Goal: Transaction & Acquisition: Purchase product/service

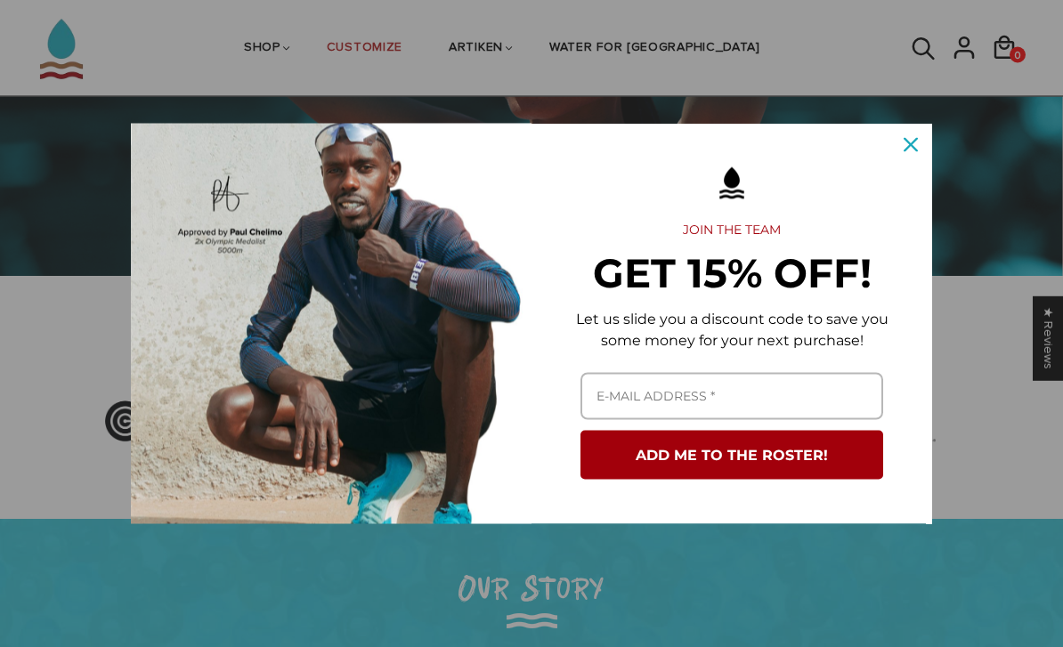
scroll to position [293, 0]
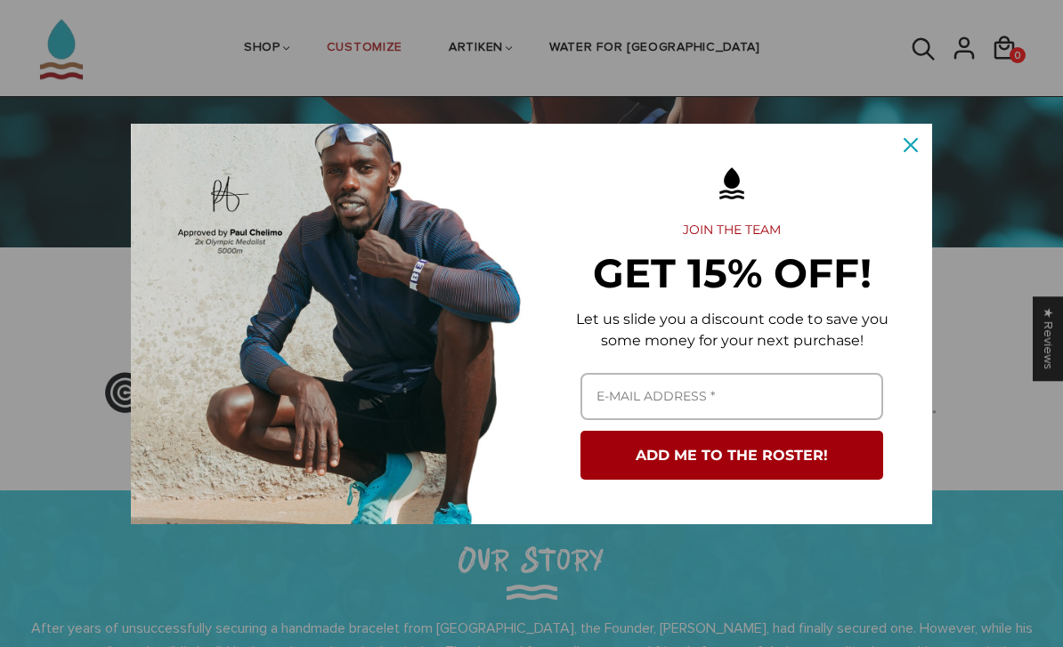
click at [905, 152] on icon "close icon" at bounding box center [910, 145] width 14 height 14
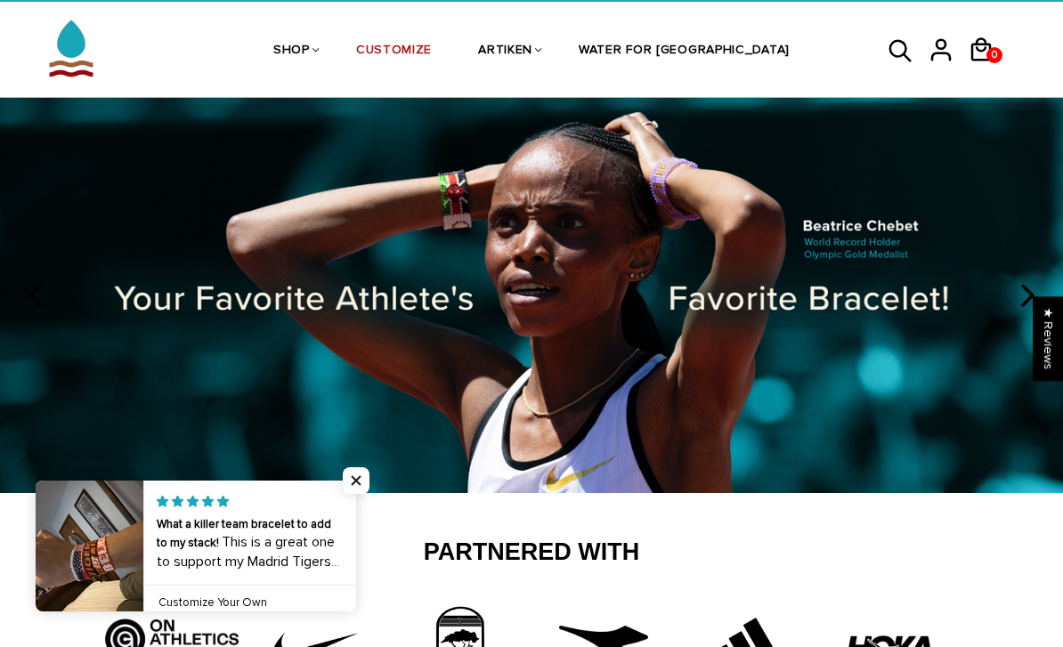
scroll to position [0, 0]
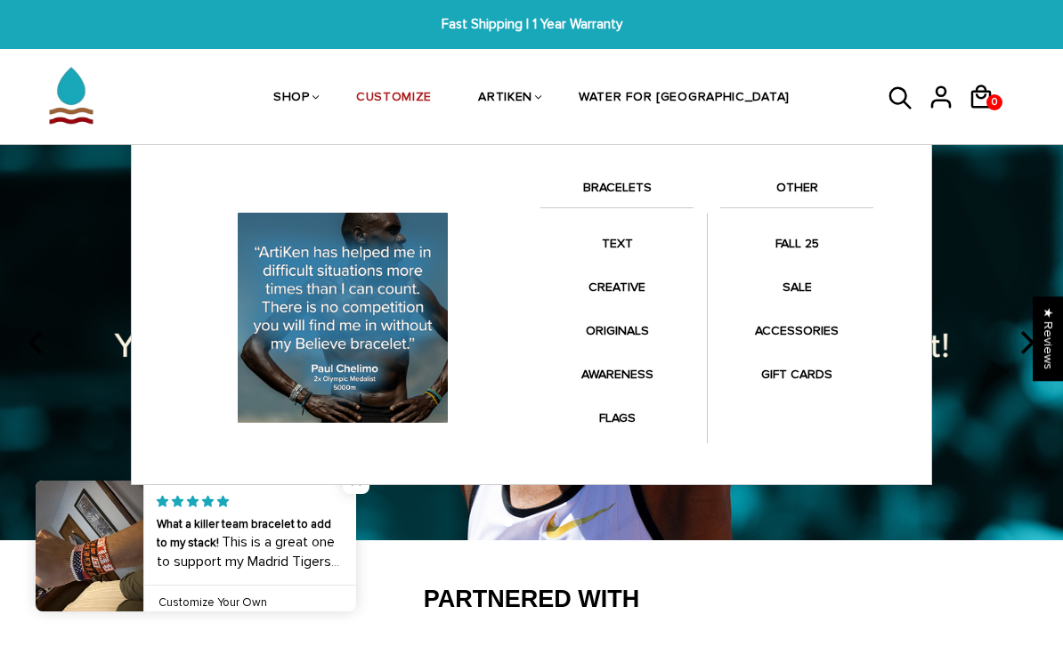
click at [803, 238] on link "FALL 25" at bounding box center [796, 243] width 153 height 35
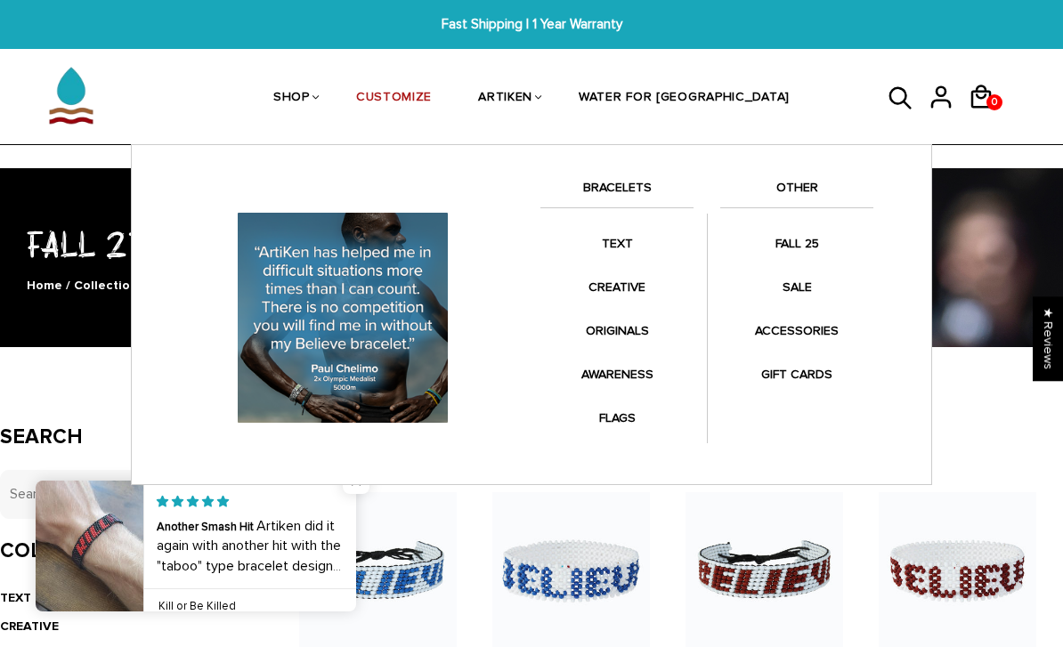
click at [630, 179] on link "BRACELETS" at bounding box center [616, 192] width 153 height 30
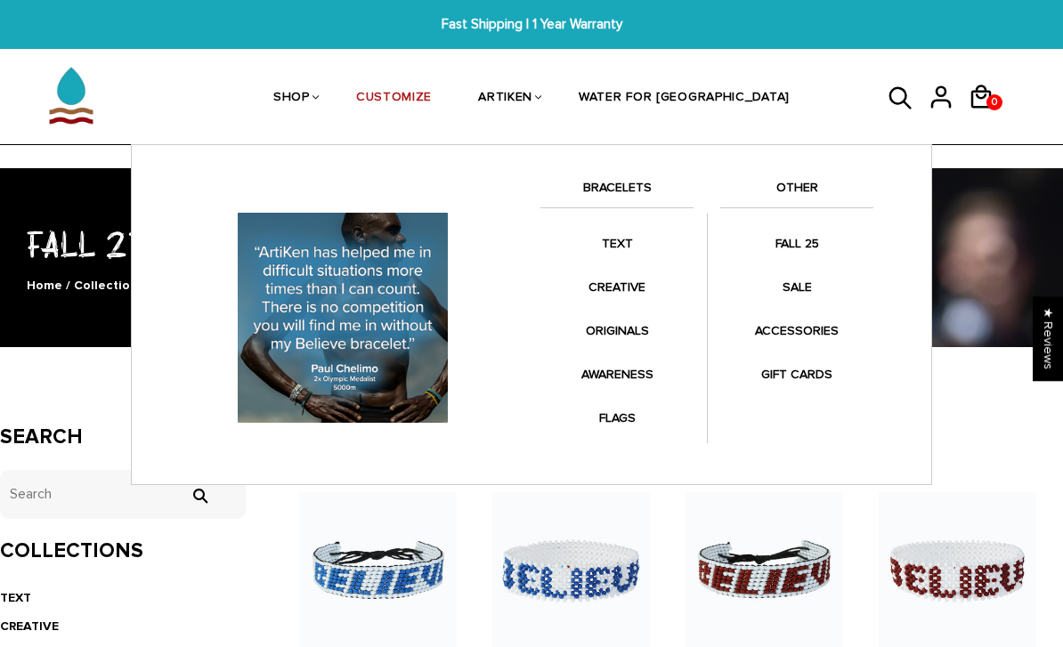
click at [636, 197] on link "BRACELETS" at bounding box center [616, 192] width 153 height 30
click at [619, 257] on link "TEXT" at bounding box center [616, 243] width 153 height 35
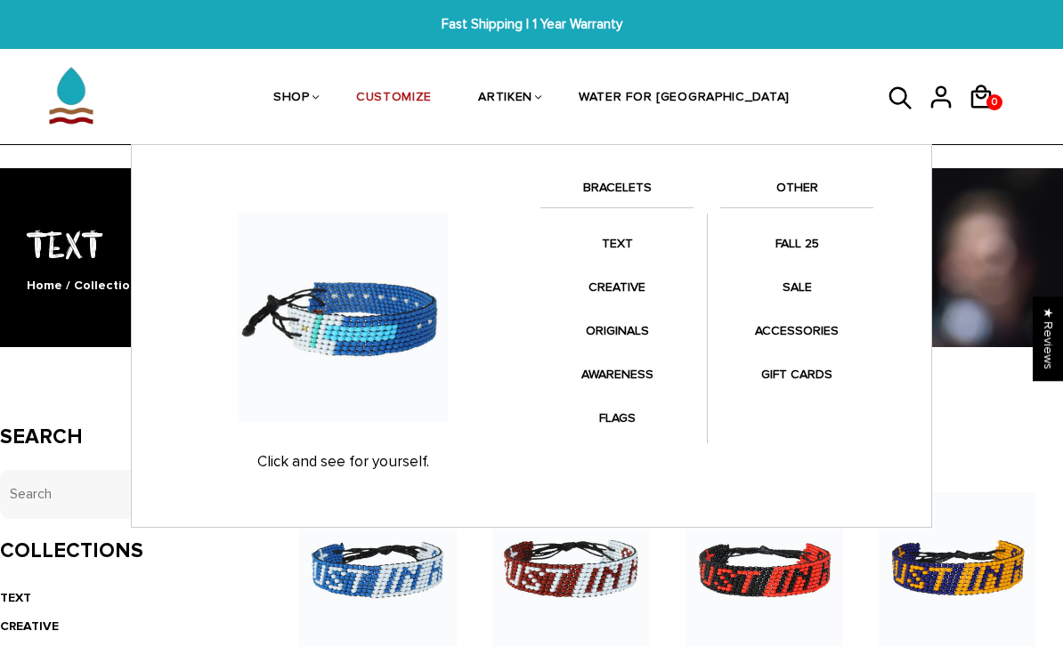
click at [640, 289] on link "CREATIVE" at bounding box center [616, 287] width 153 height 35
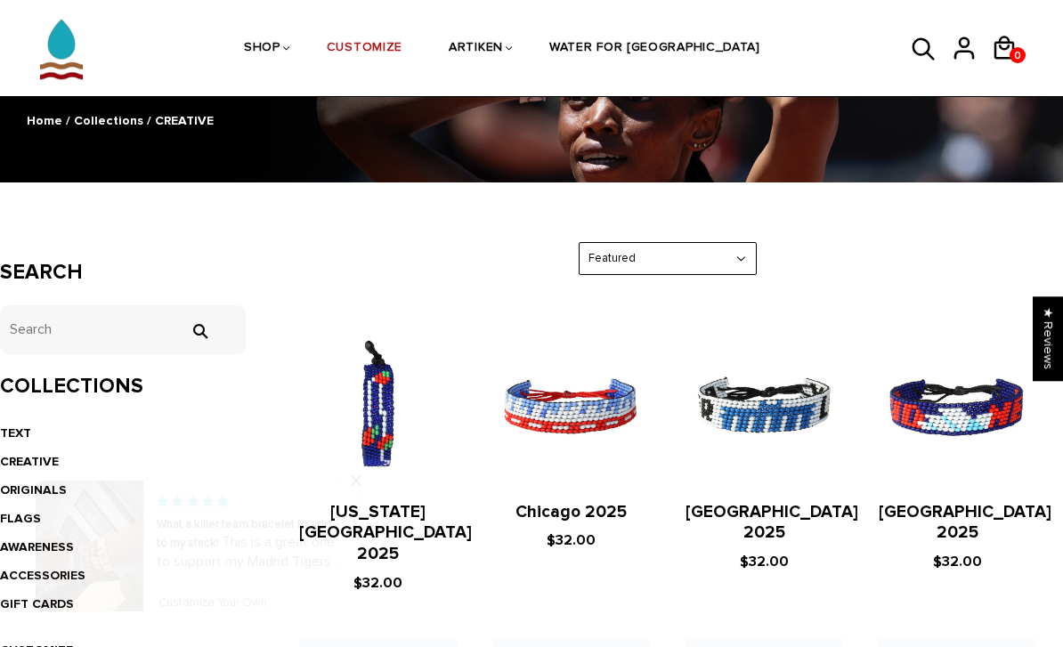
scroll to position [127, 0]
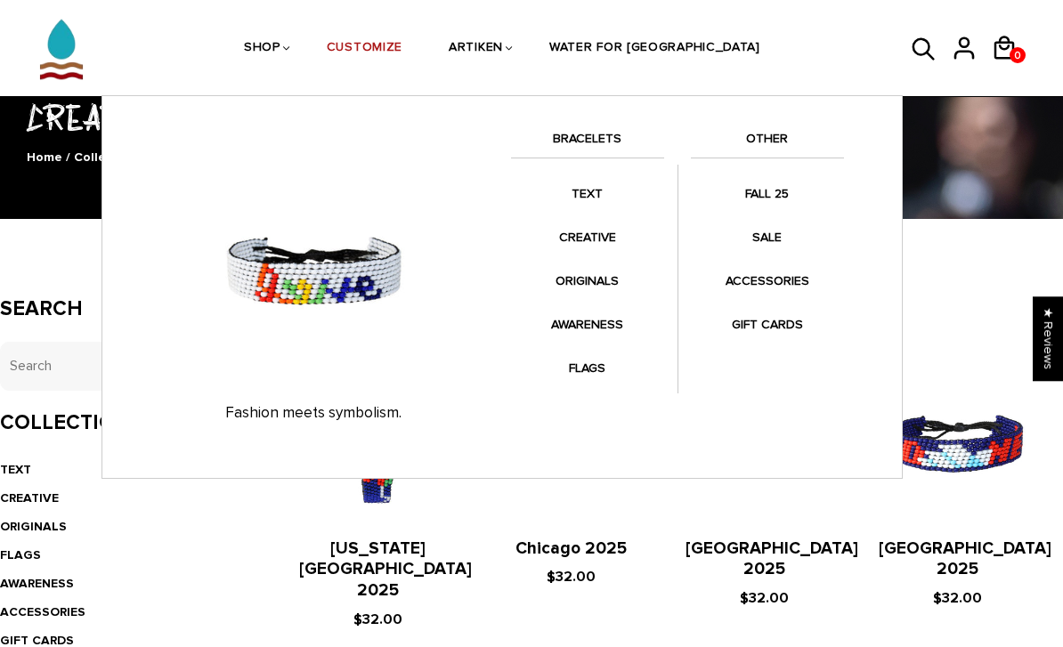
click at [599, 320] on link "AWARENESS" at bounding box center [587, 324] width 153 height 35
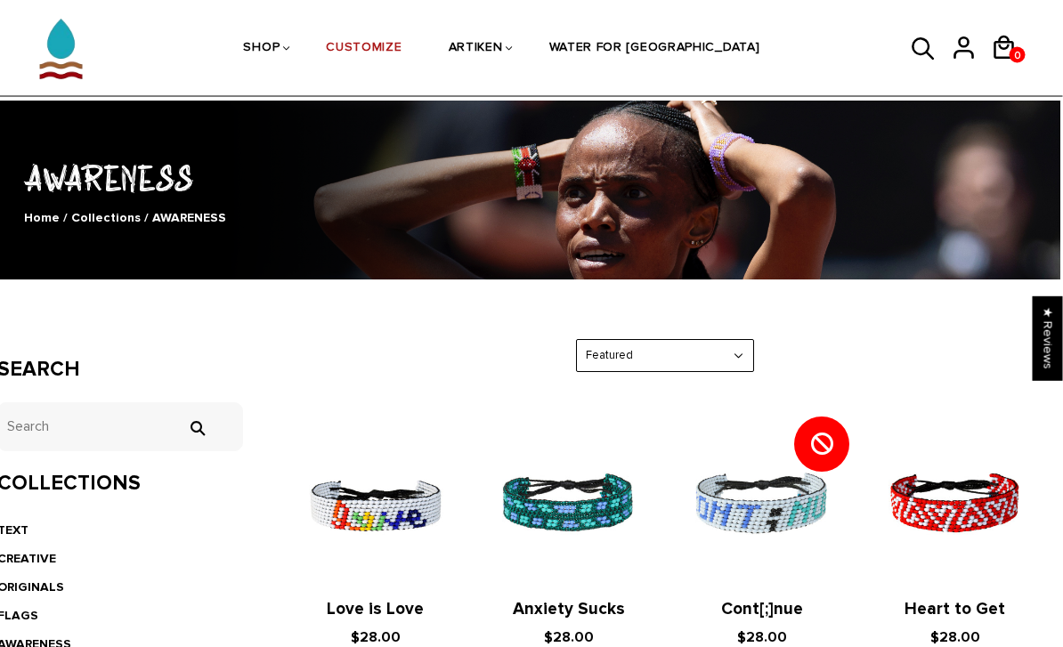
scroll to position [67, 3]
click at [402, 42] on link "CUSTOMIZE" at bounding box center [365, 49] width 76 height 94
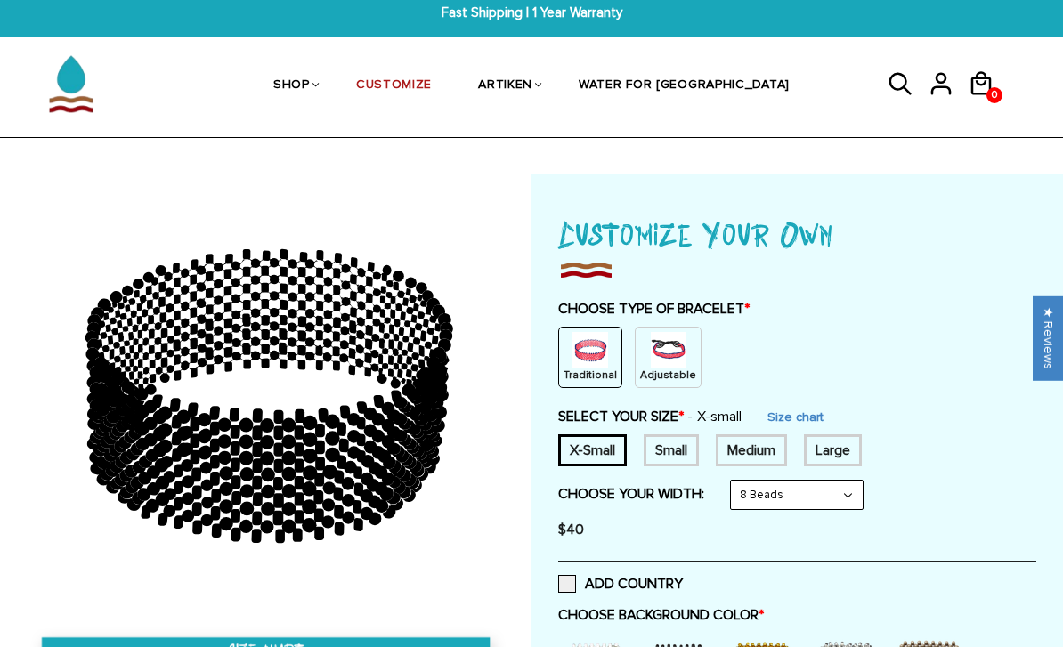
scroll to position [12, 0]
click at [597, 360] on img at bounding box center [590, 350] width 36 height 36
click at [666, 352] on img at bounding box center [669, 350] width 36 height 36
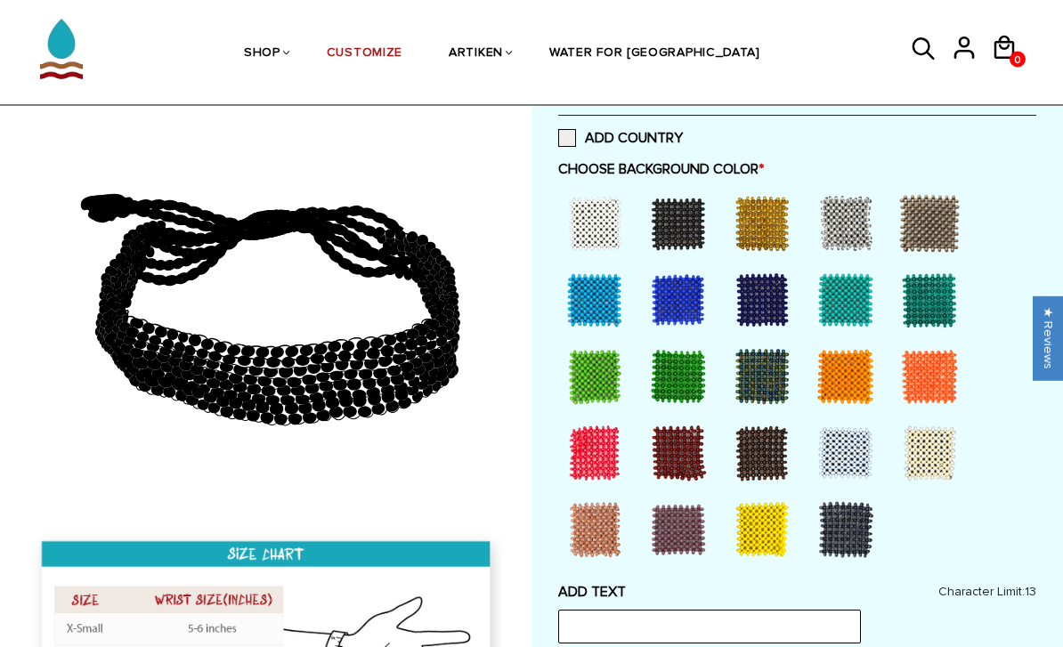
scroll to position [386, 0]
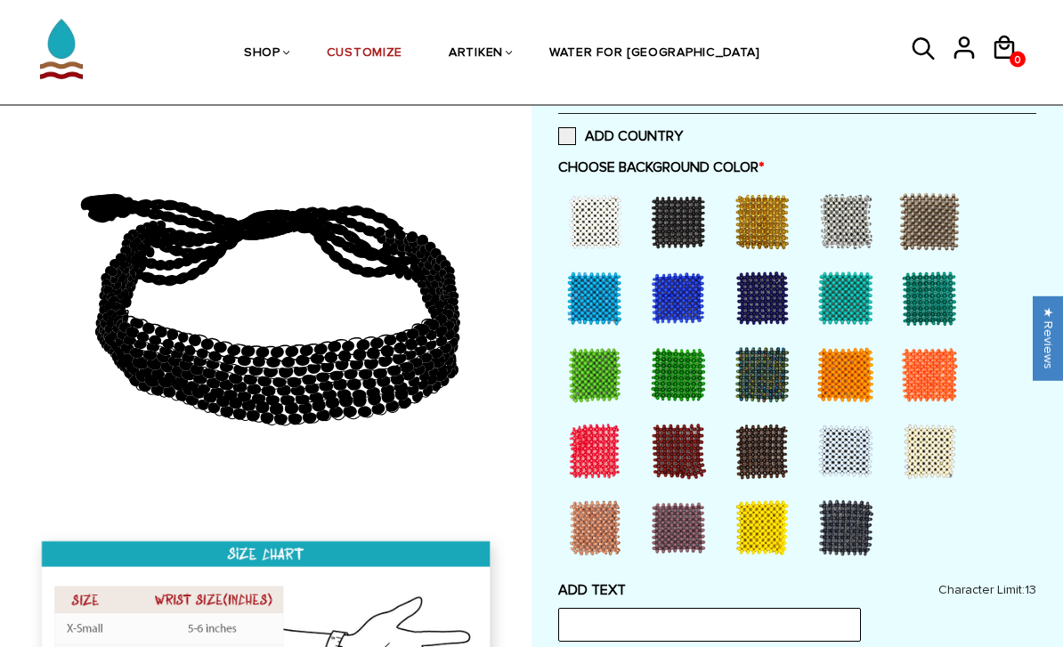
click at [603, 294] on div at bounding box center [594, 298] width 71 height 71
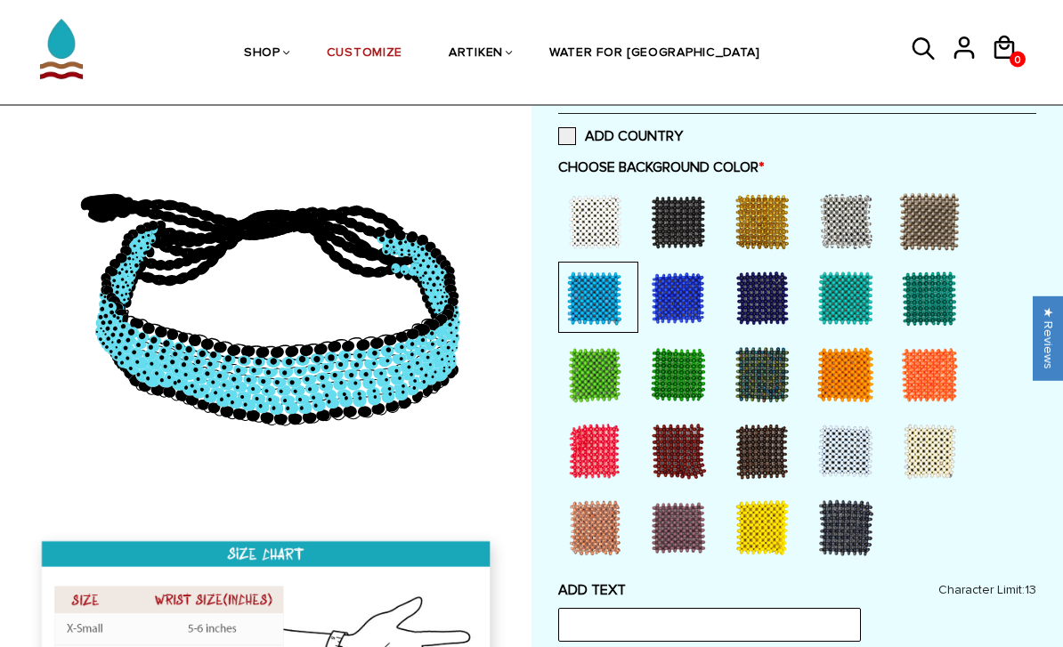
click at [688, 296] on div at bounding box center [678, 298] width 71 height 71
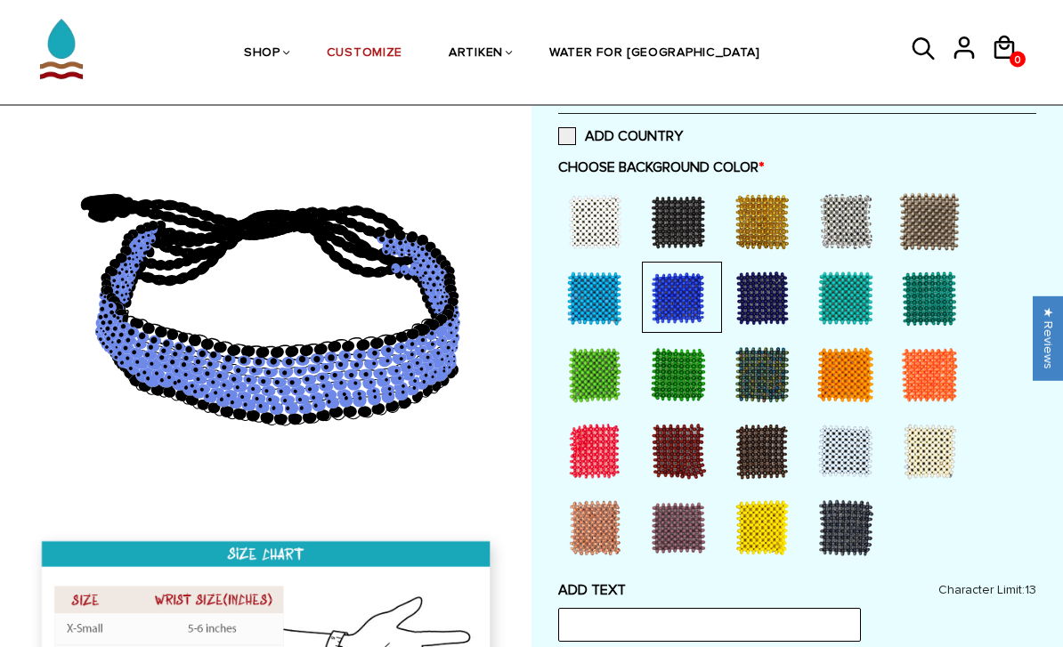
click at [595, 386] on div at bounding box center [594, 375] width 71 height 71
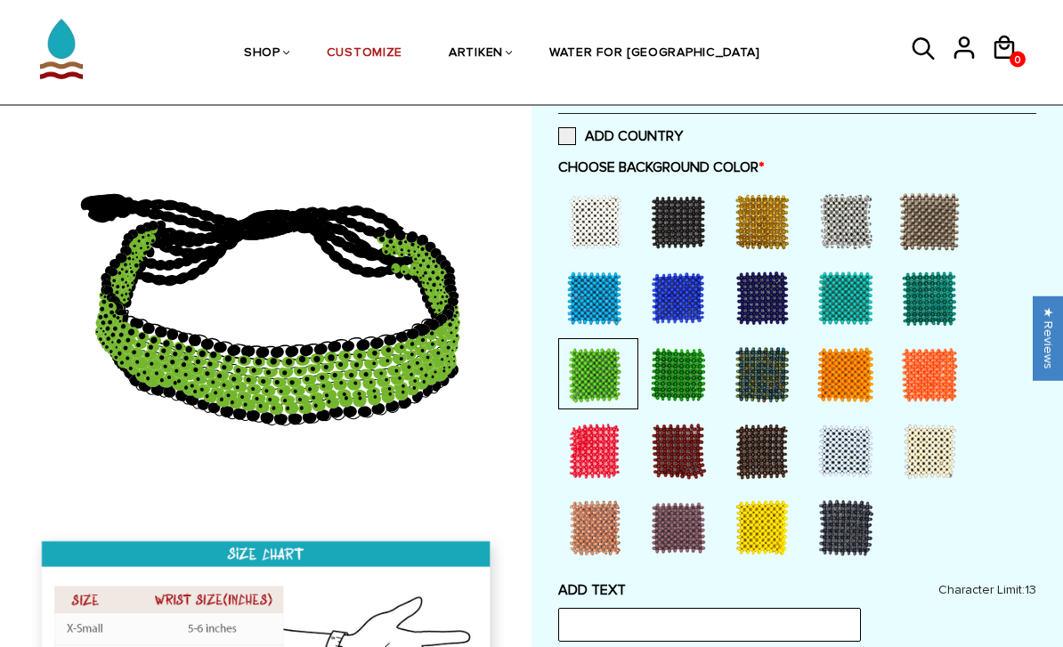
click at [667, 374] on div at bounding box center [678, 375] width 71 height 71
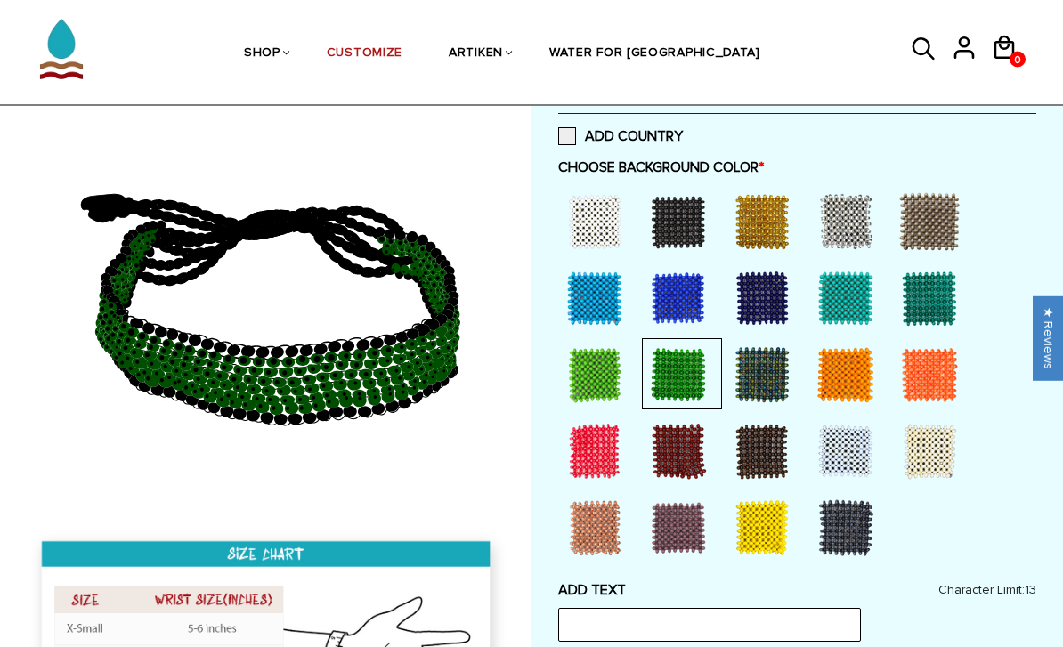
click at [765, 362] on div at bounding box center [761, 375] width 71 height 71
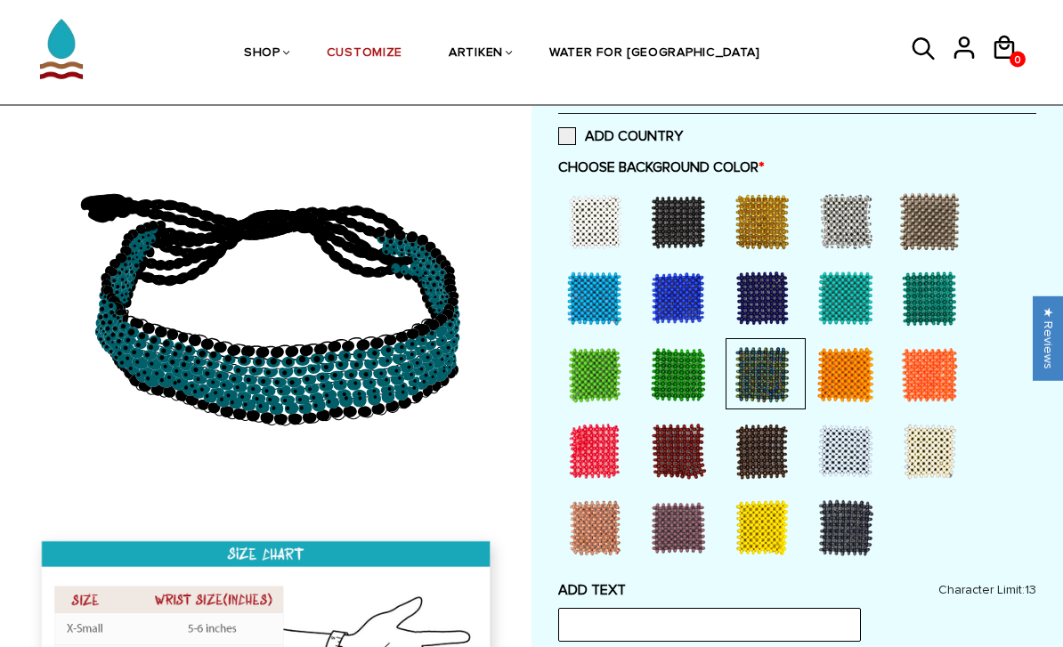
click at [862, 368] on div at bounding box center [845, 375] width 71 height 71
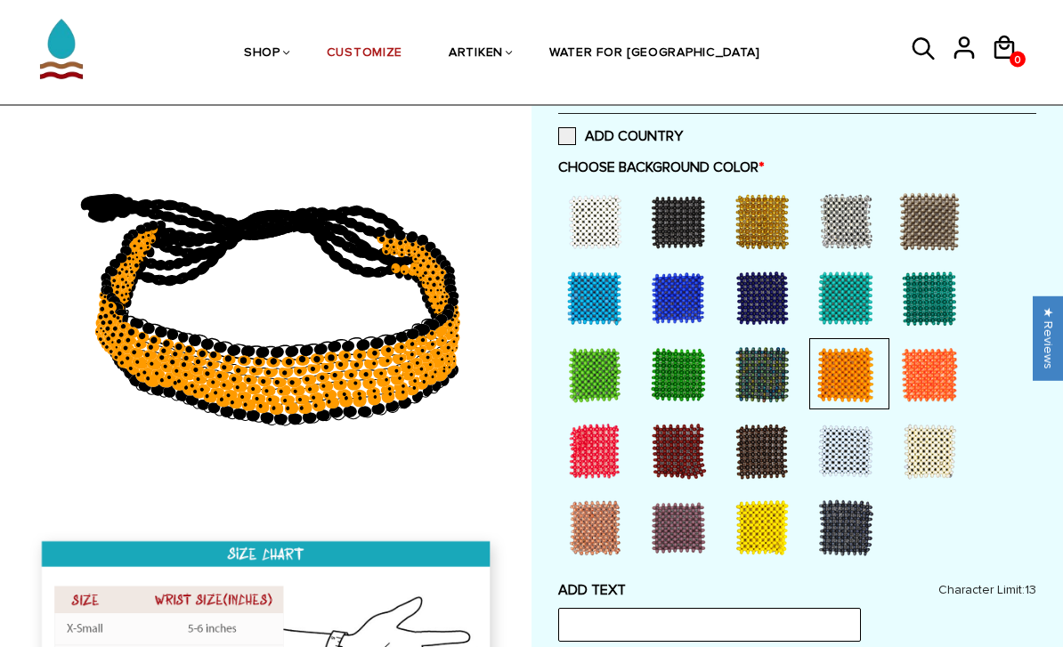
click at [934, 376] on div at bounding box center [929, 375] width 71 height 71
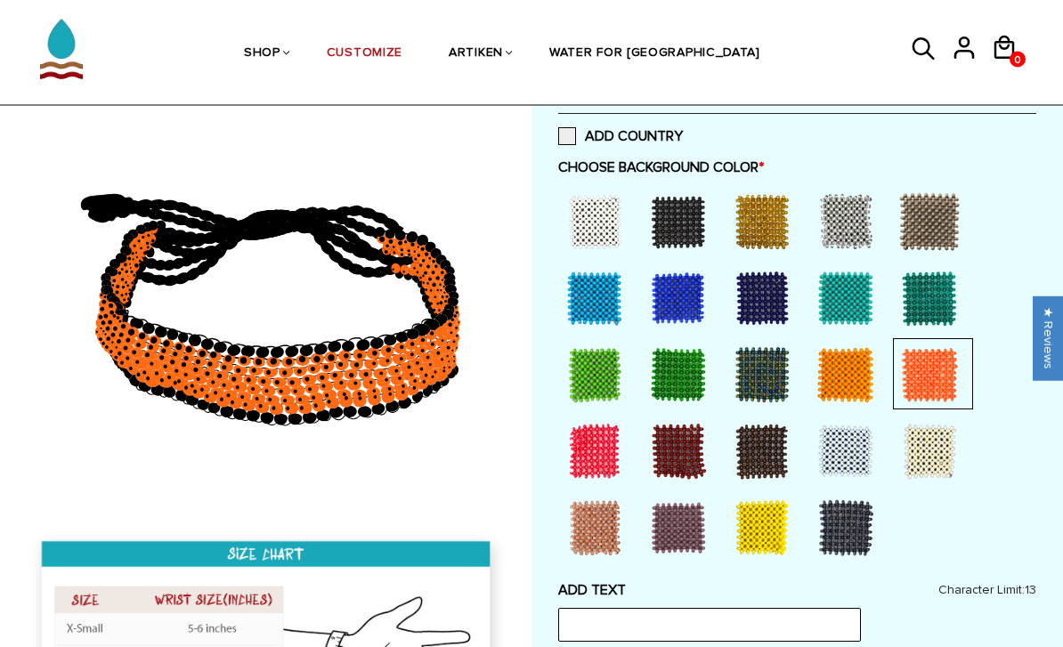
click at [613, 493] on div at bounding box center [594, 528] width 71 height 71
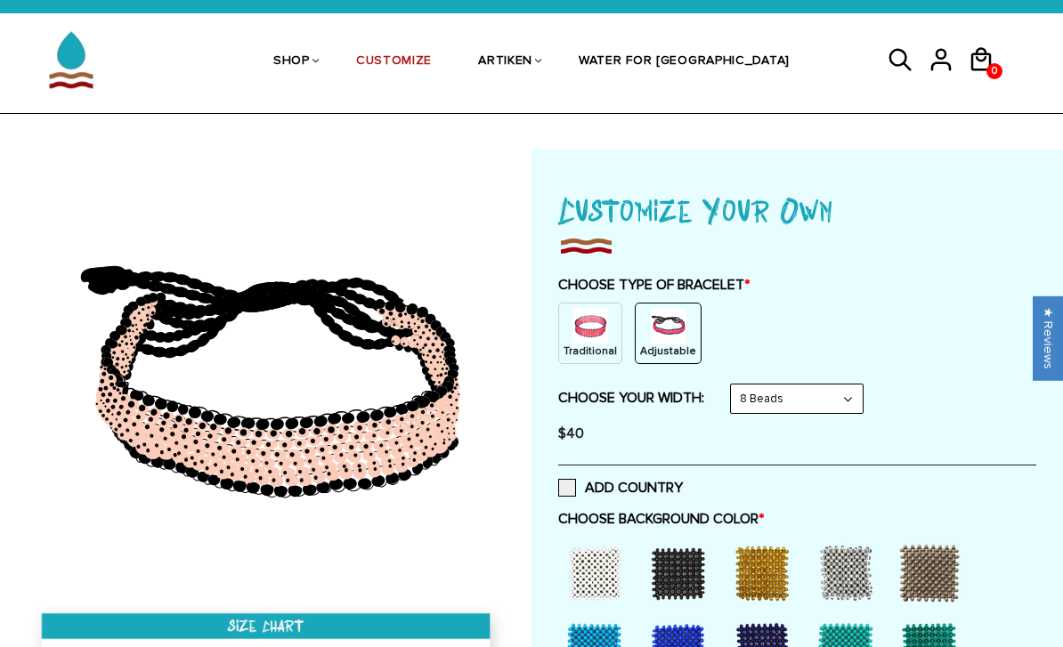
scroll to position [0, 0]
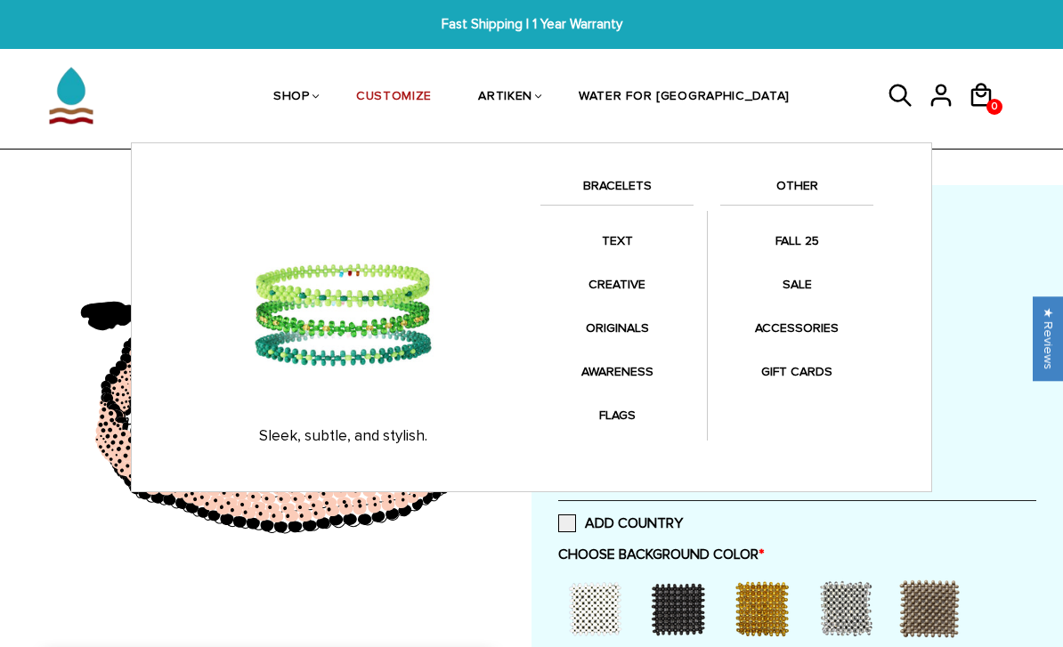
click at [633, 323] on link "ORIGINALS" at bounding box center [616, 328] width 153 height 35
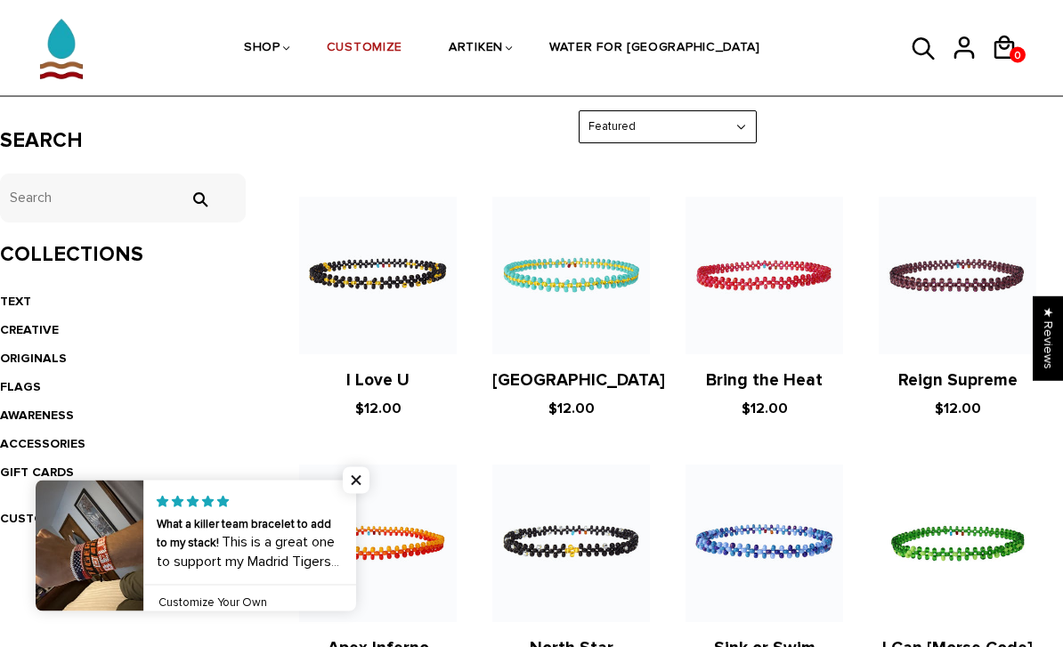
scroll to position [296, 0]
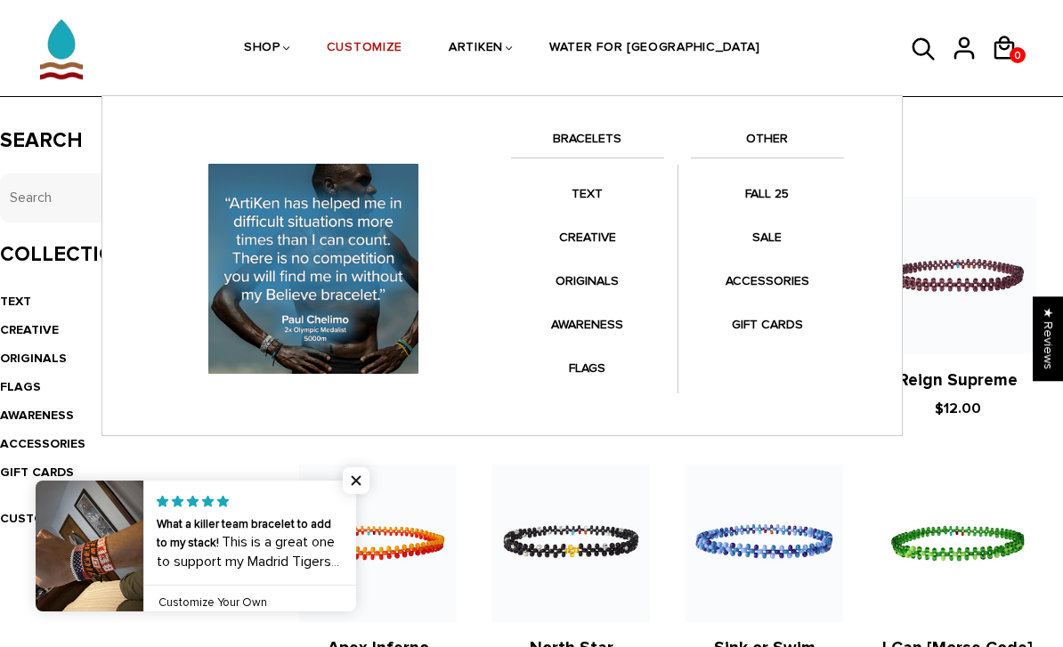
click at [784, 234] on link "SALE" at bounding box center [767, 237] width 153 height 35
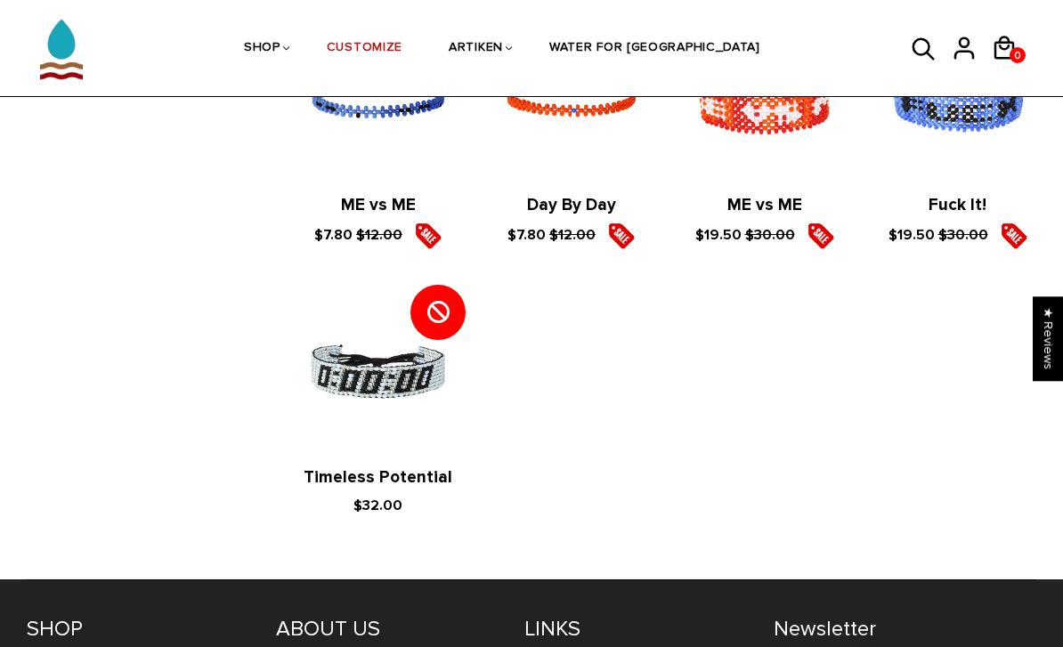
scroll to position [2417, 0]
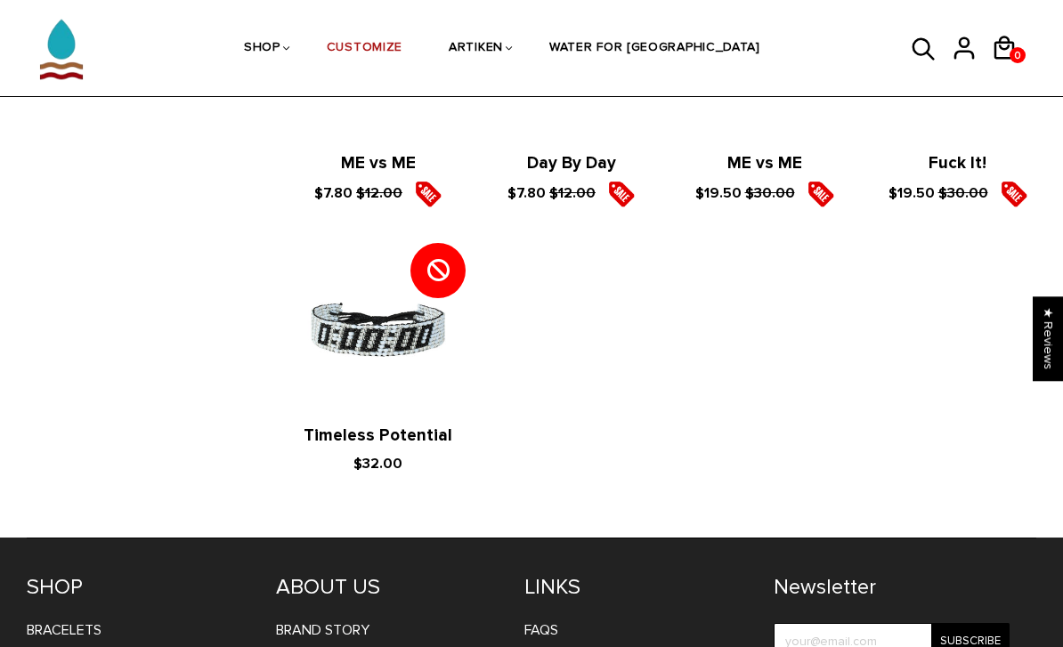
click at [390, 446] on link "Timeless Potential" at bounding box center [378, 435] width 149 height 20
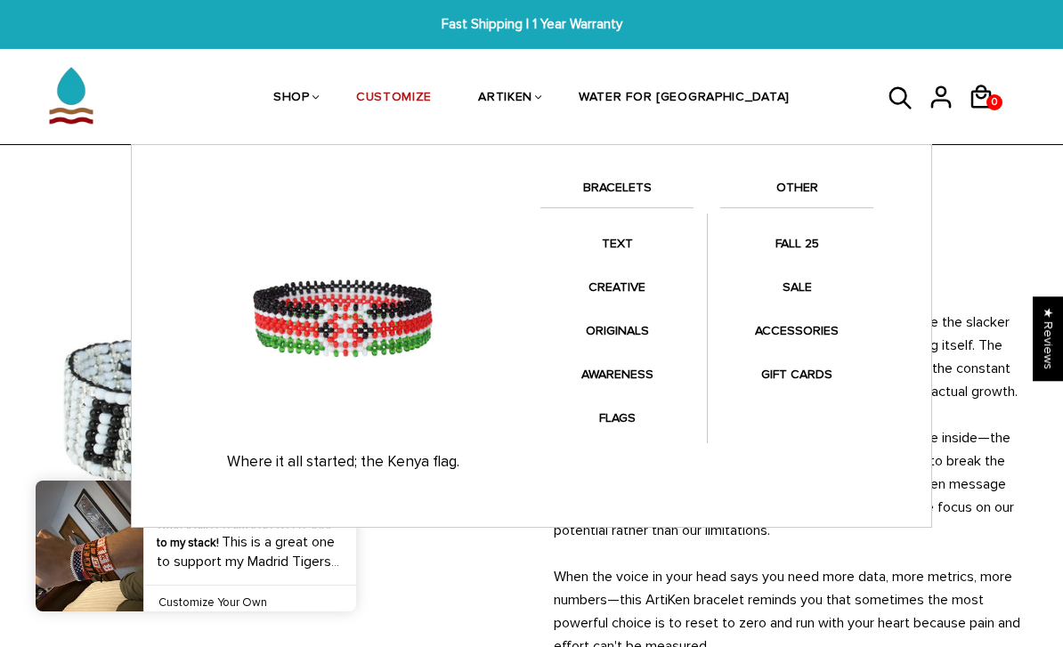
click at [622, 425] on link "FLAGS" at bounding box center [616, 418] width 153 height 35
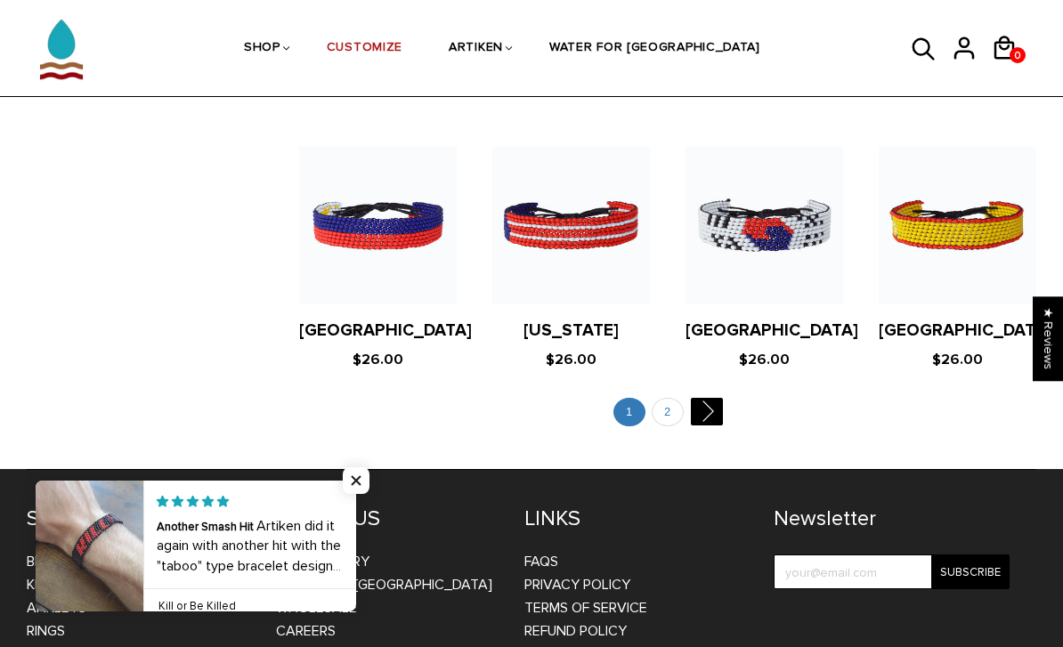
scroll to position [3371, 0]
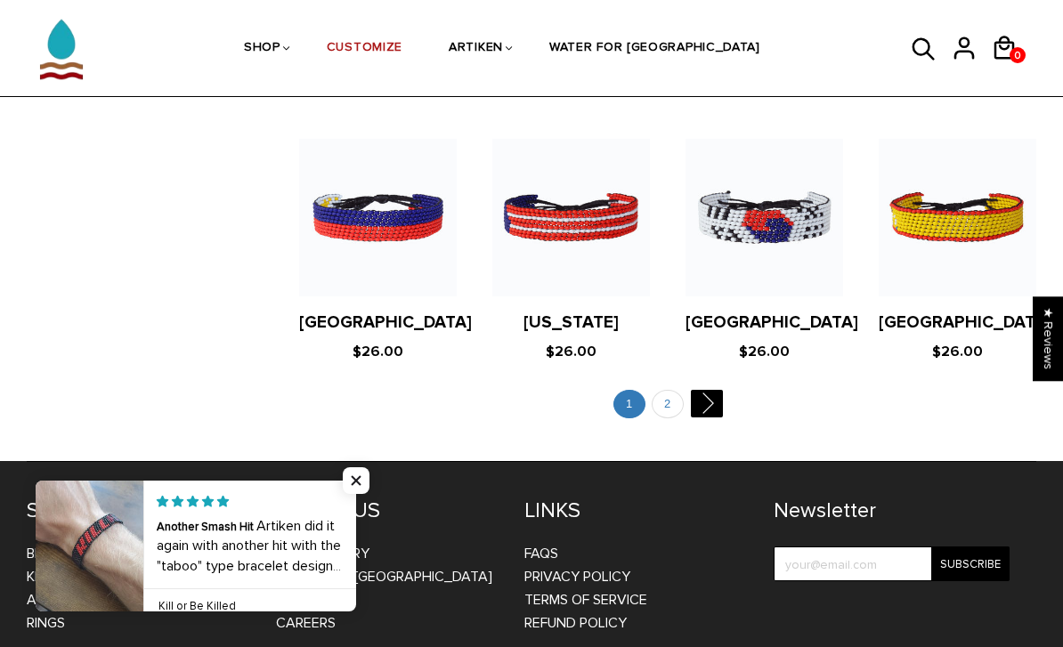
click at [655, 390] on ul "1 2 " at bounding box center [667, 408] width 790 height 36
click at [681, 390] on li "2" at bounding box center [667, 404] width 31 height 29
click at [673, 390] on link "2" at bounding box center [668, 404] width 32 height 29
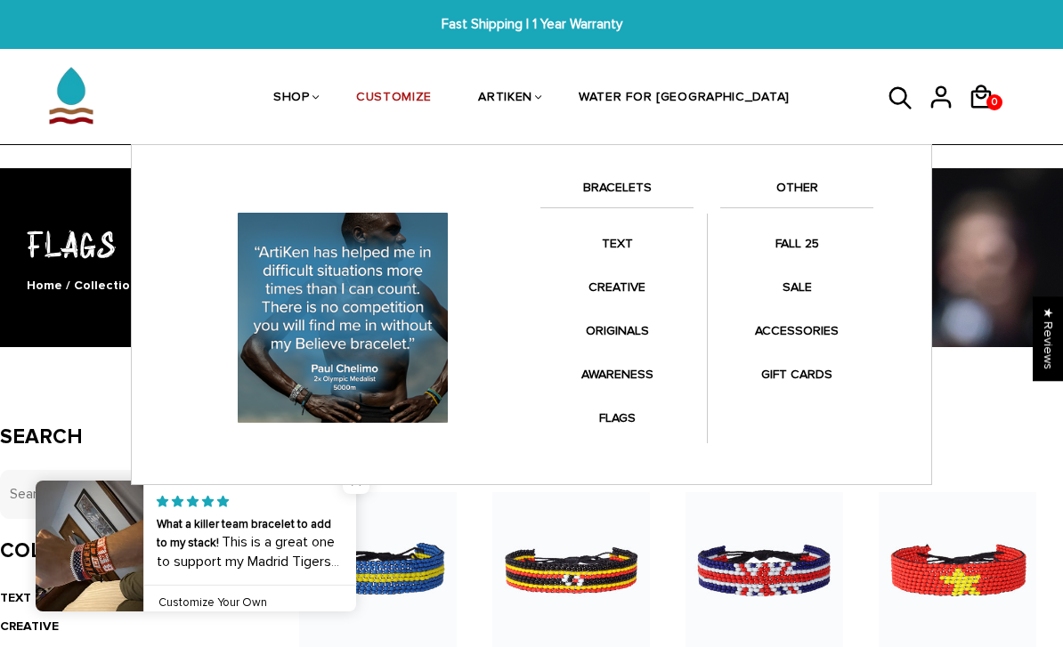
click at [644, 191] on link "BRACELETS" at bounding box center [616, 192] width 153 height 30
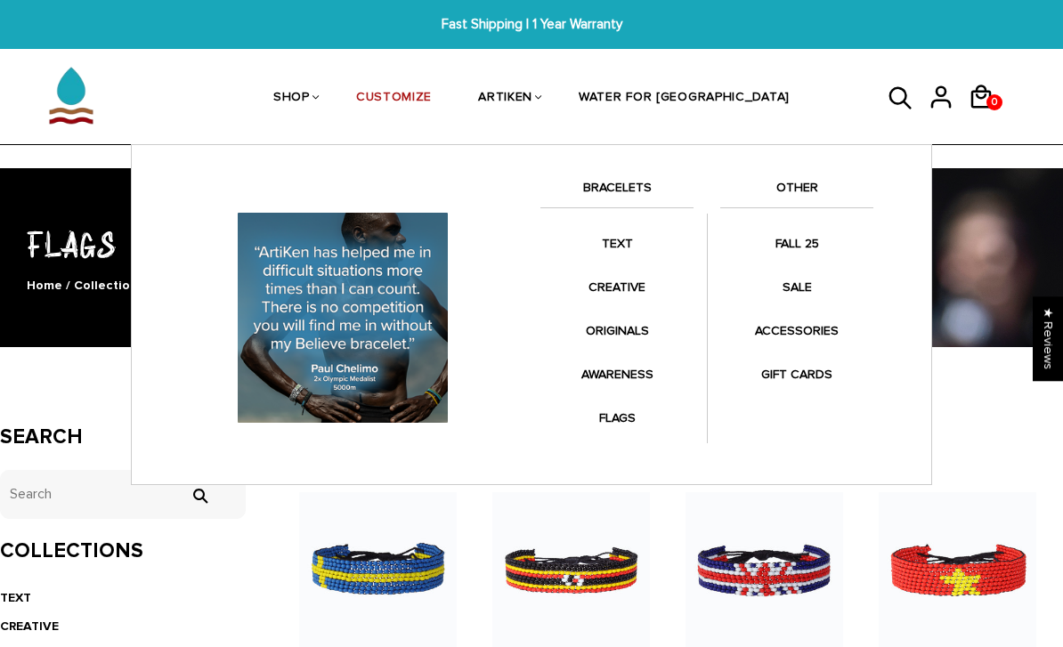
click at [618, 189] on link "BRACELETS" at bounding box center [616, 192] width 153 height 30
click at [613, 201] on link "BRACELETS" at bounding box center [616, 192] width 153 height 30
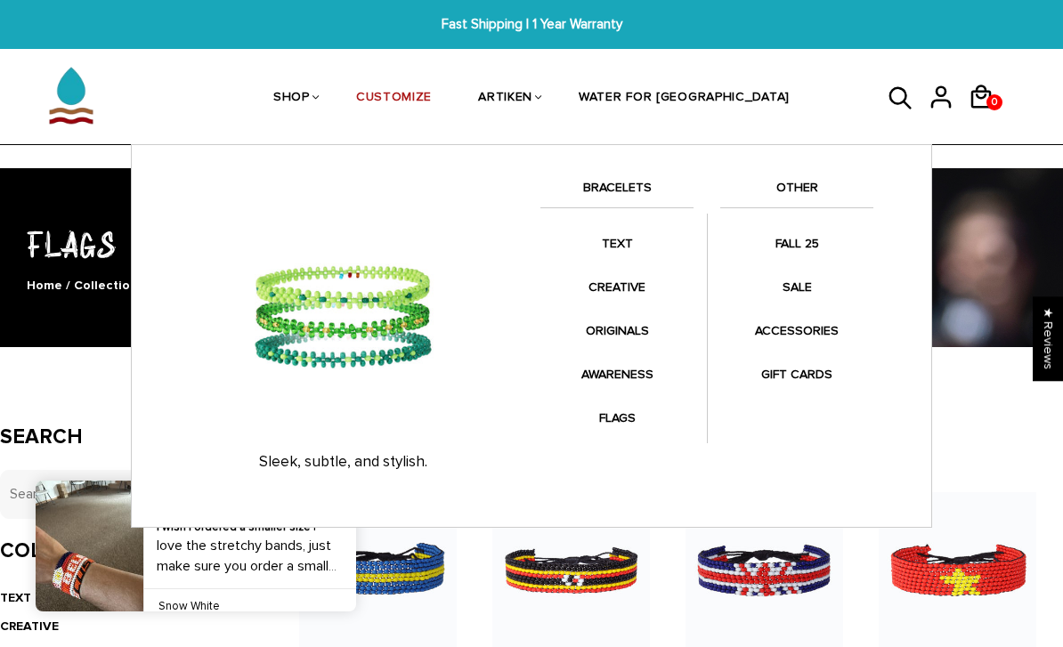
click at [642, 333] on link "ORIGINALS" at bounding box center [616, 330] width 153 height 35
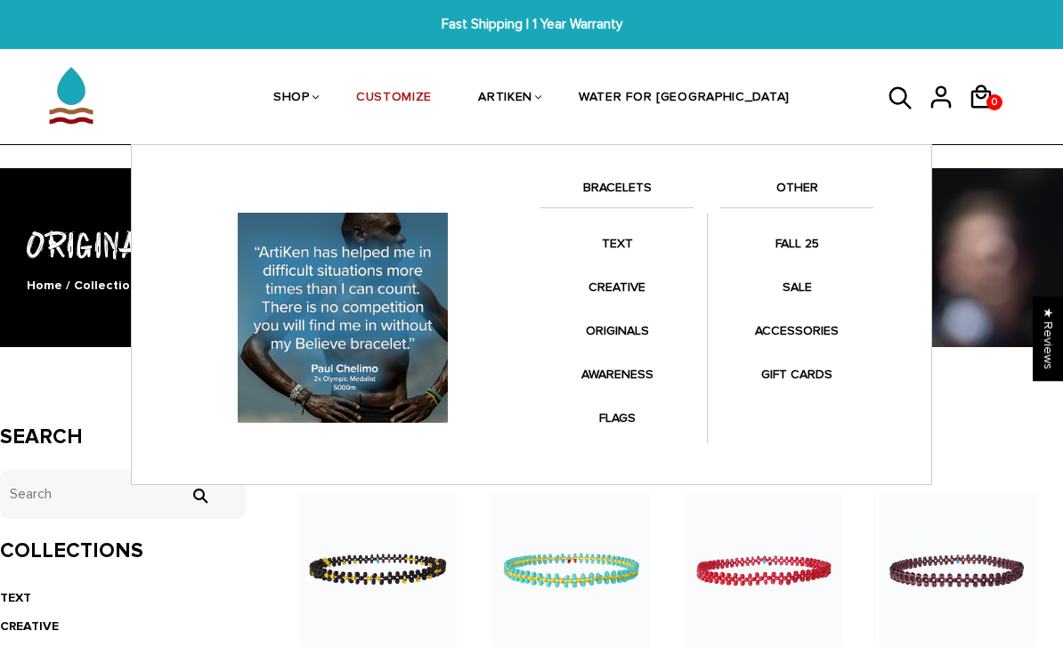
click at [627, 242] on link "TEXT" at bounding box center [616, 243] width 153 height 35
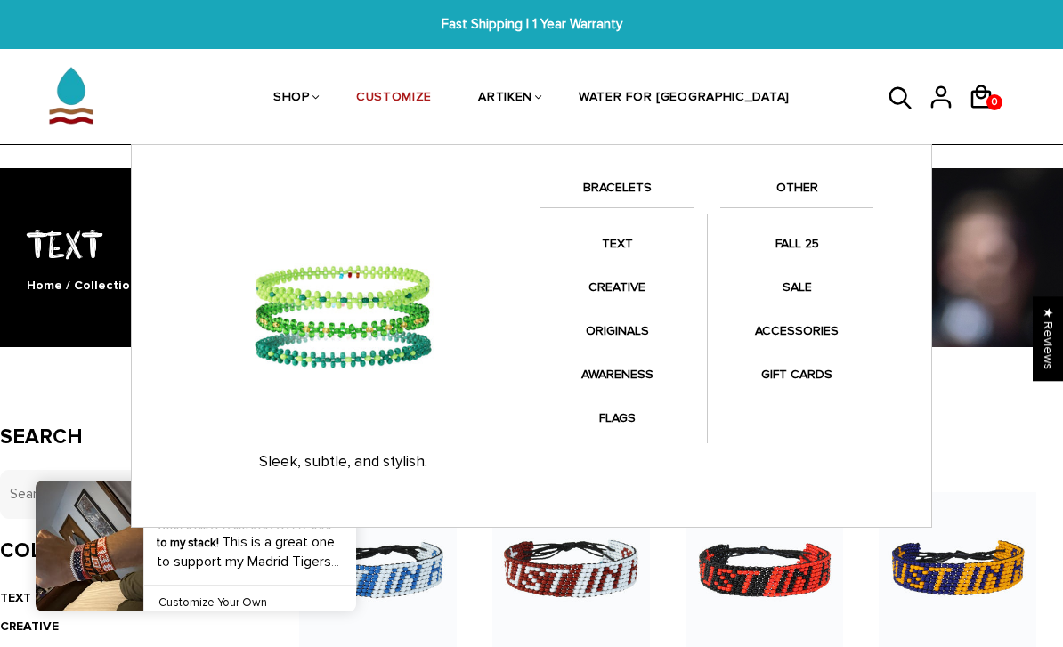
click at [618, 328] on link "ORIGINALS" at bounding box center [616, 330] width 153 height 35
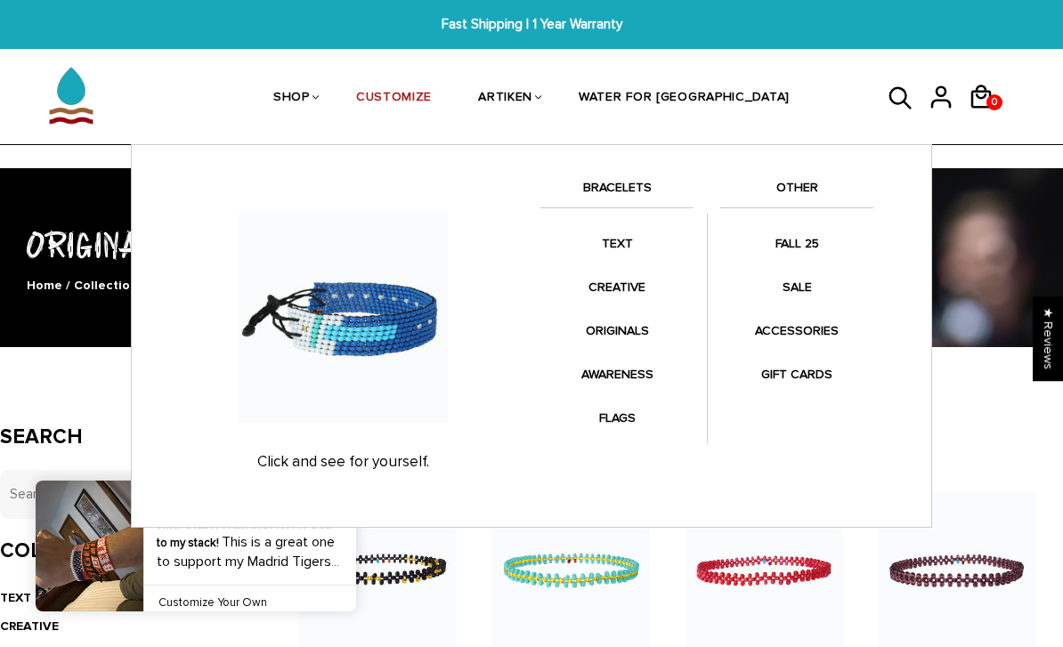
click at [653, 300] on link "CREATIVE" at bounding box center [616, 287] width 153 height 35
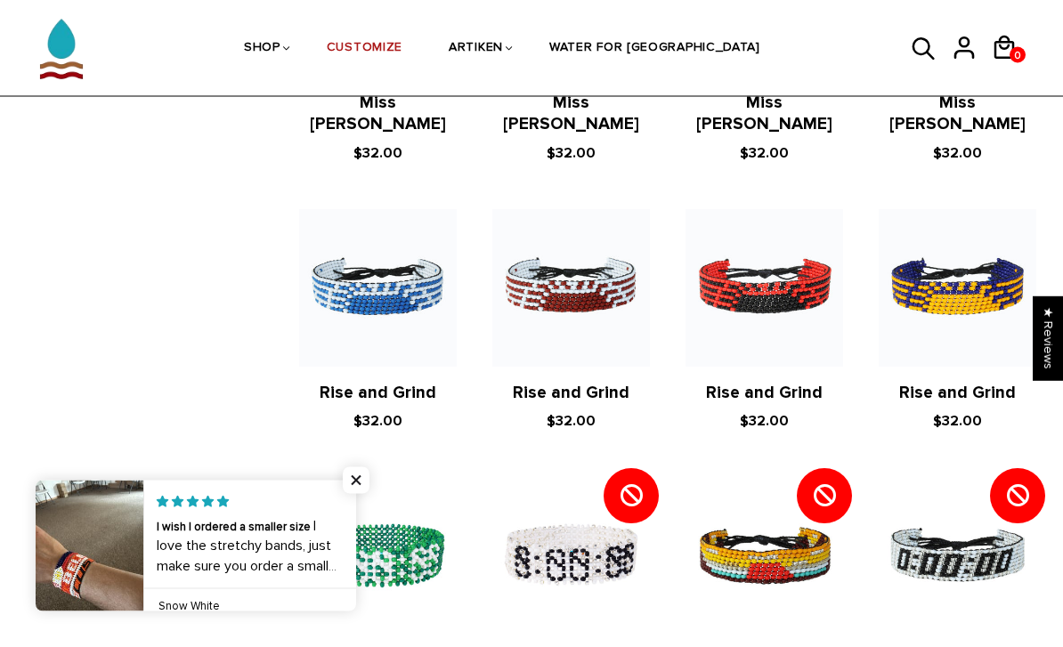
scroll to position [1689, 0]
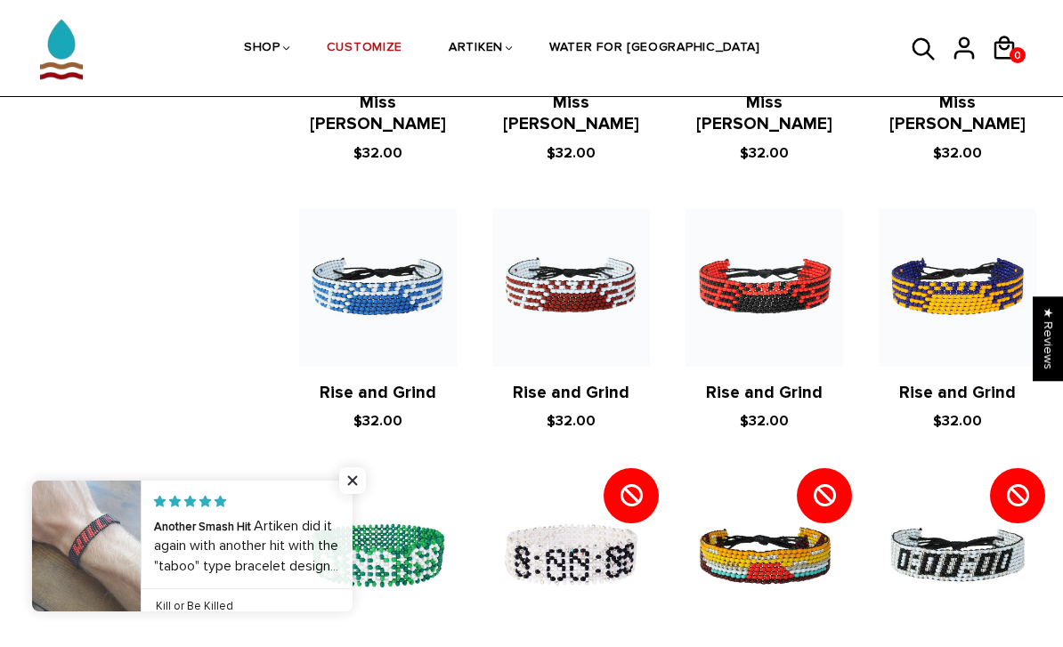
click at [551, 533] on img at bounding box center [571, 556] width 158 height 158
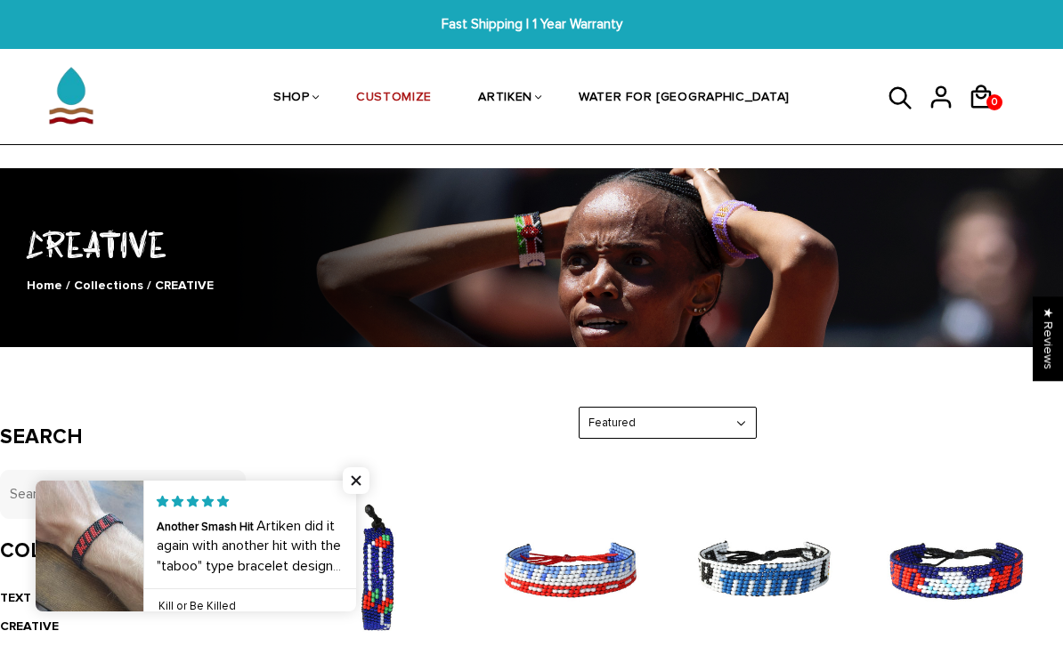
scroll to position [1746, 0]
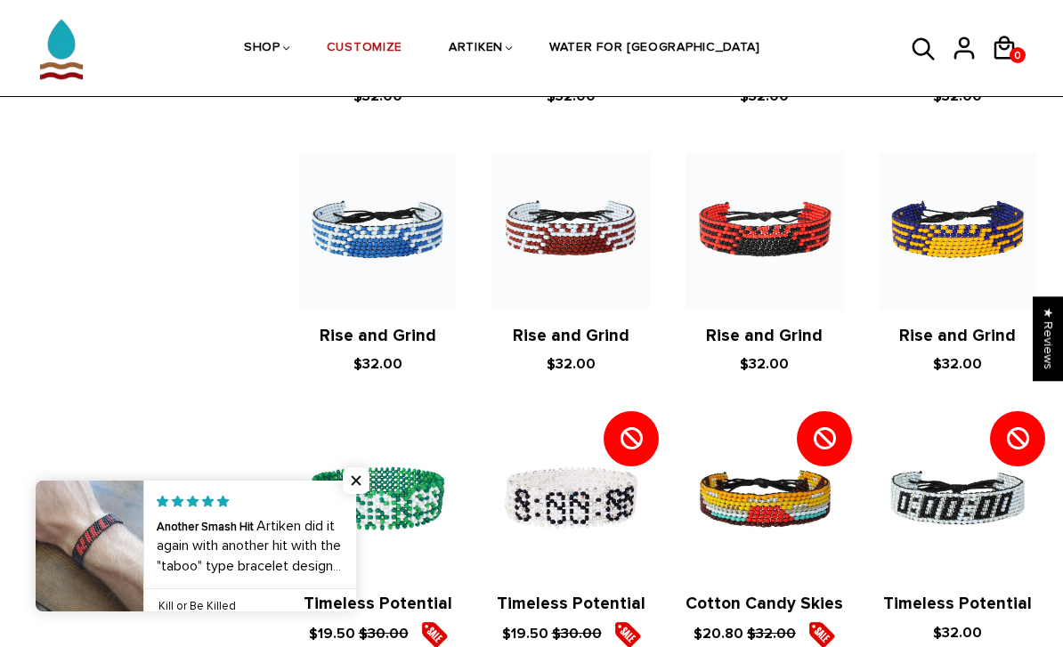
click at [946, 470] on img at bounding box center [957, 499] width 158 height 158
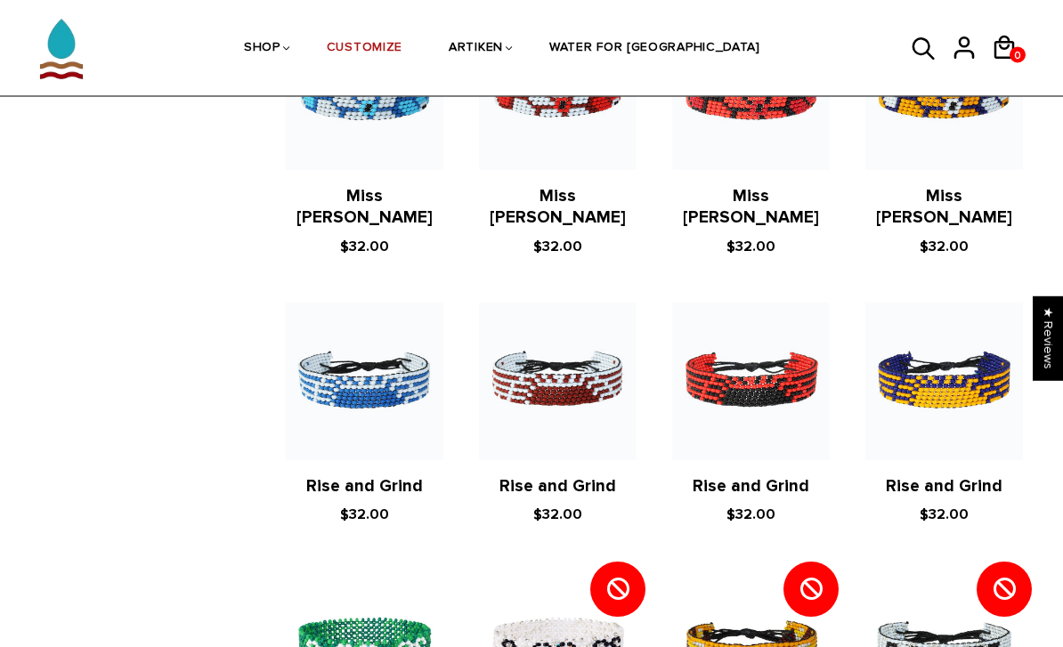
scroll to position [1572, 13]
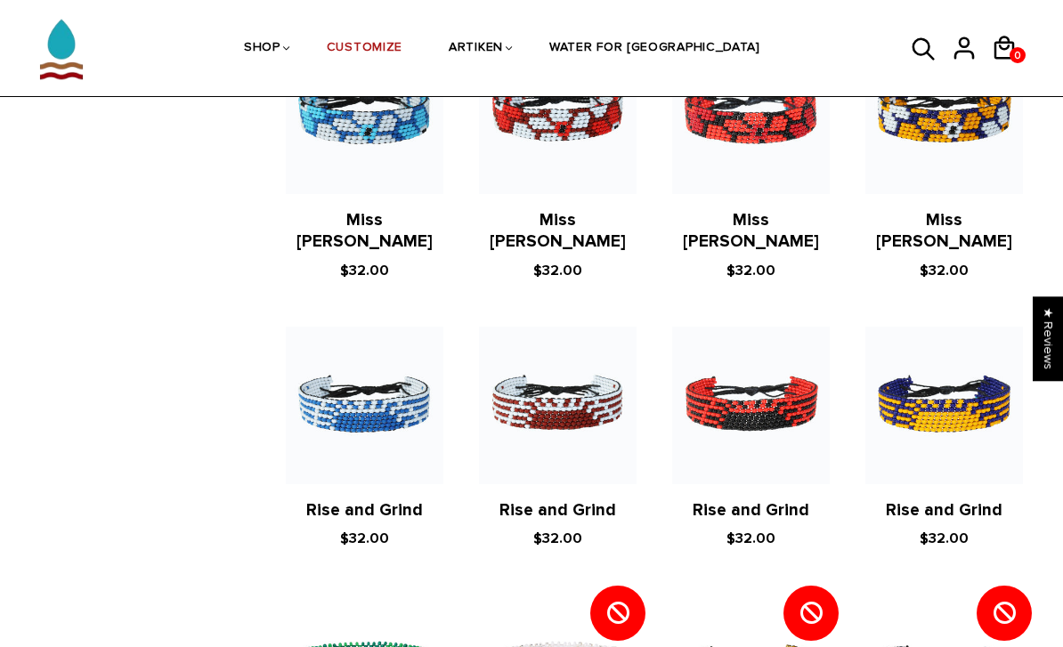
click at [579, 382] on img at bounding box center [558, 406] width 158 height 158
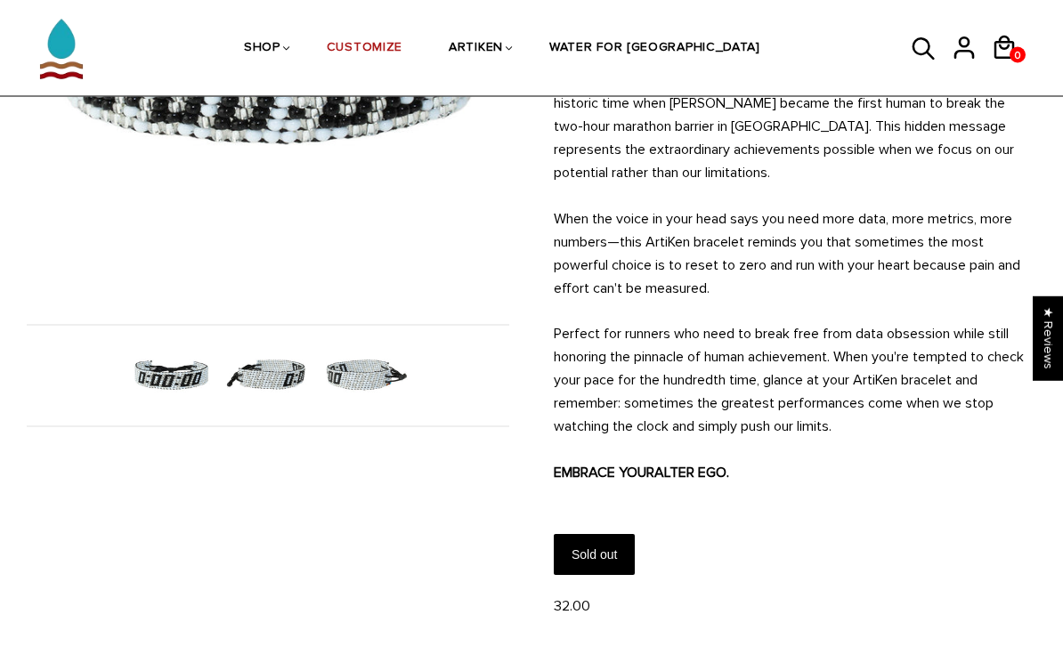
scroll to position [326, 0]
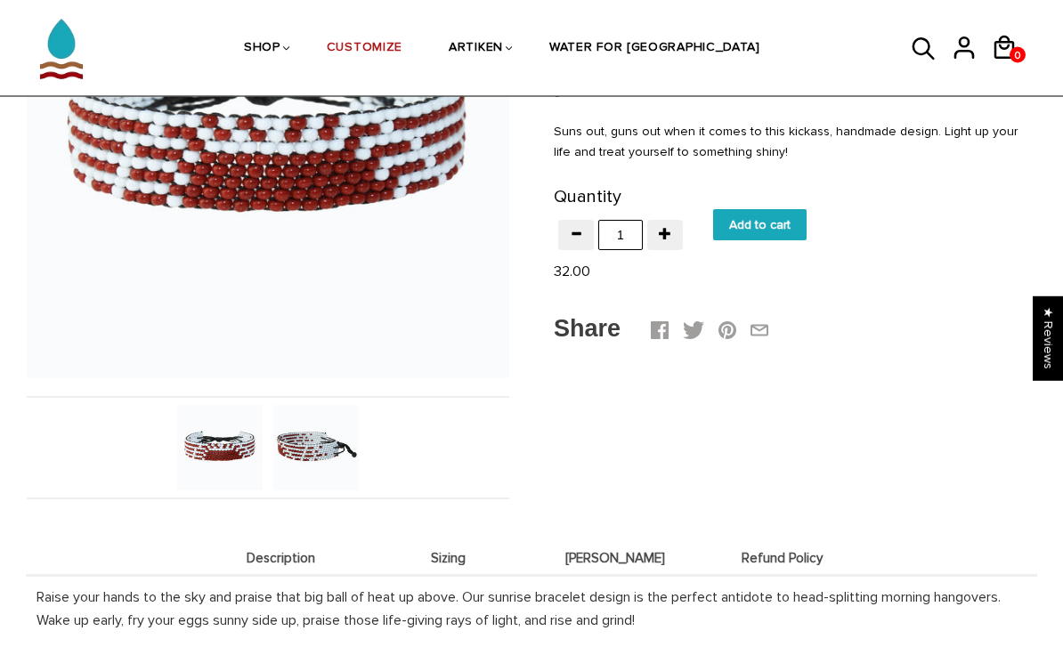
scroll to position [495, 0]
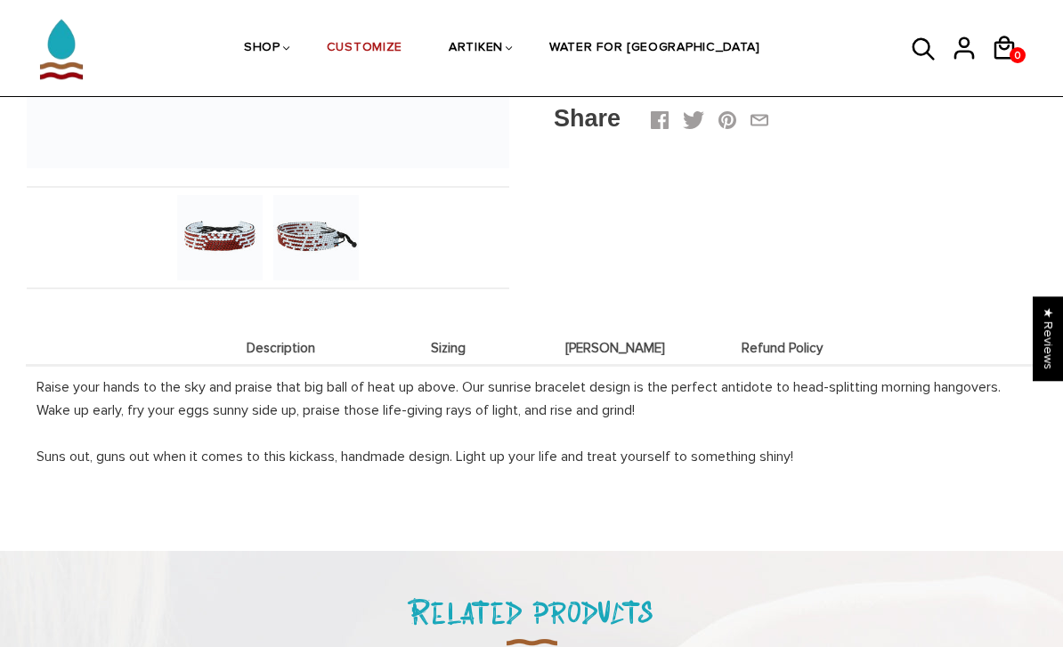
click at [330, 240] on img at bounding box center [315, 237] width 85 height 85
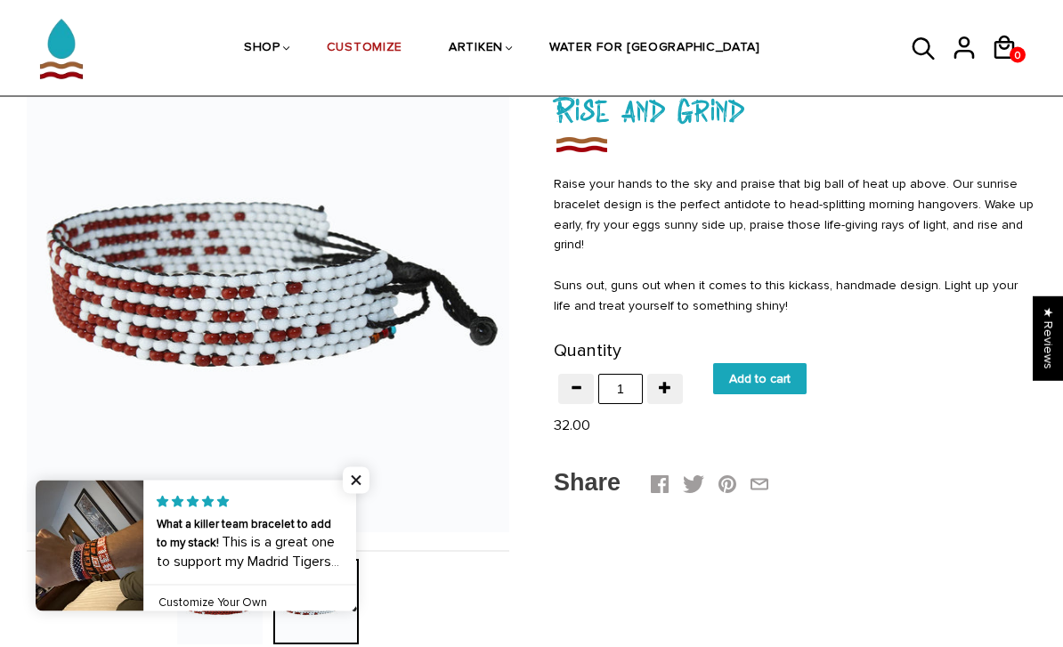
scroll to position [131, 0]
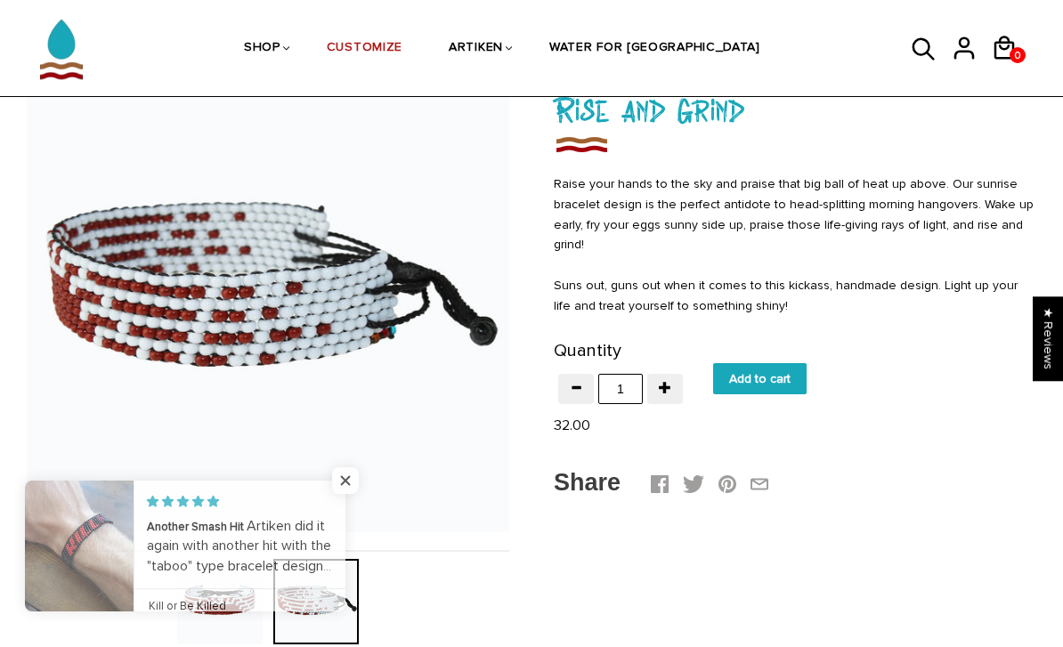
click at [771, 376] on input "Add to cart" at bounding box center [759, 378] width 93 height 31
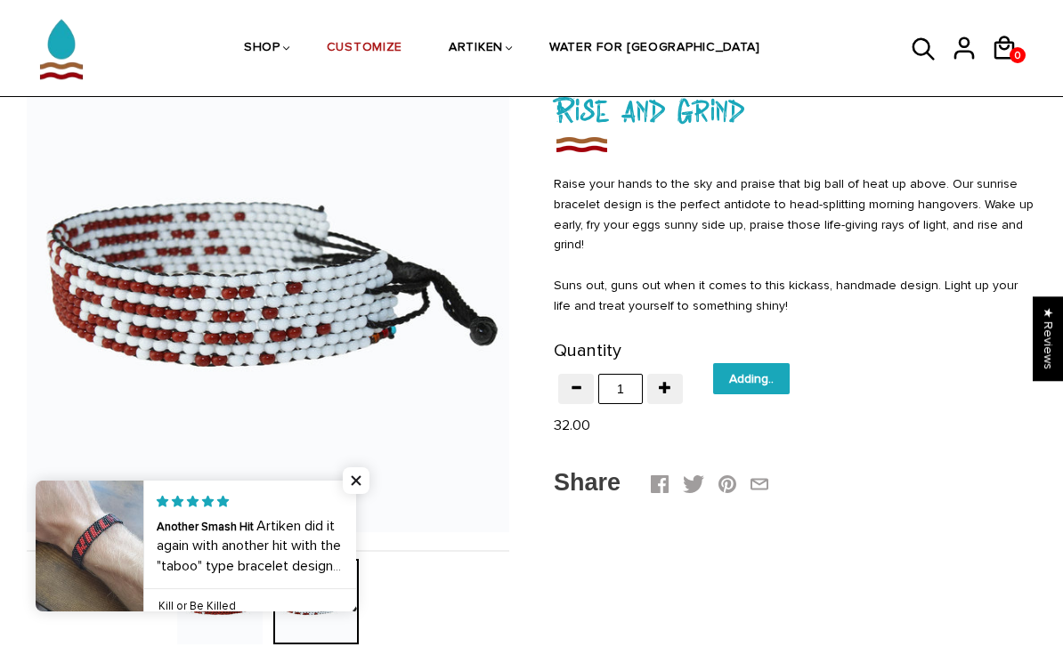
type input "Add to cart"
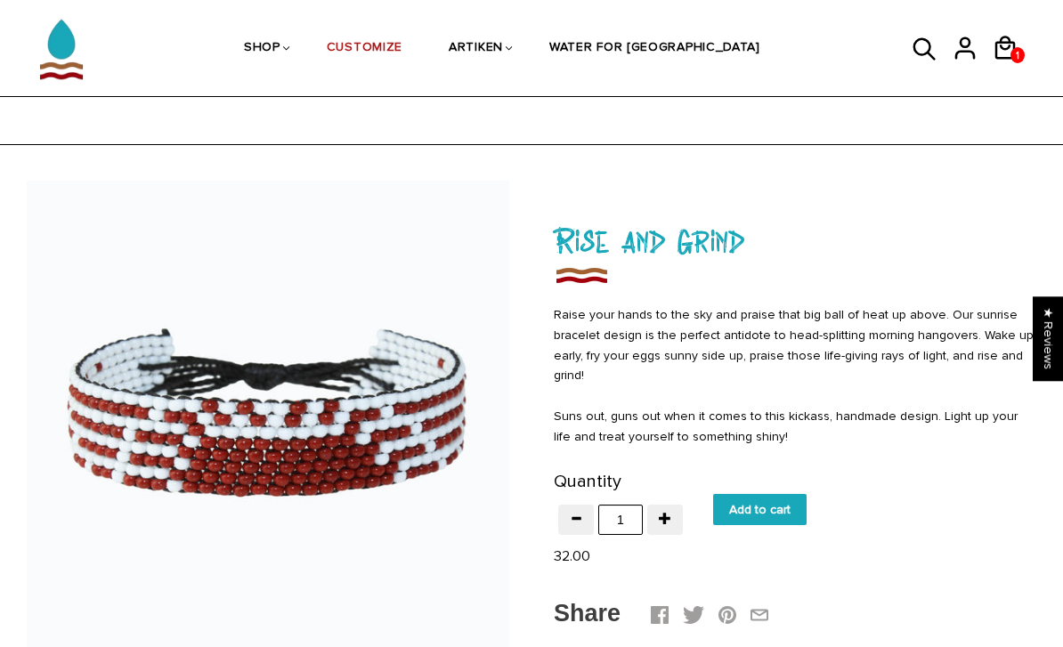
scroll to position [188, 0]
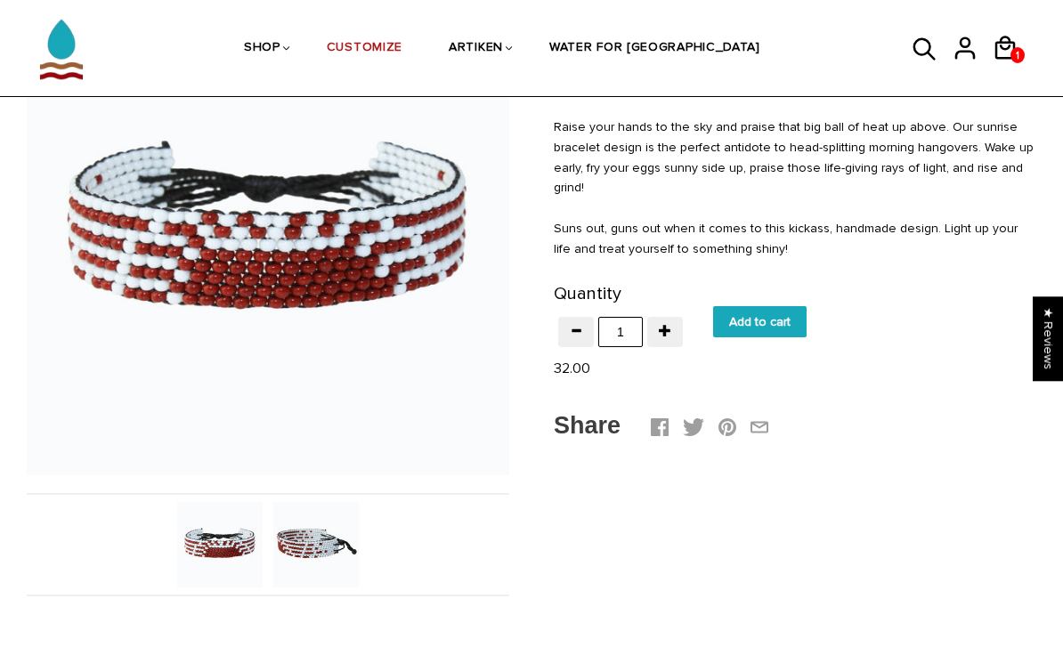
click at [0, 0] on link "Check out" at bounding box center [0, 0] width 0 height 0
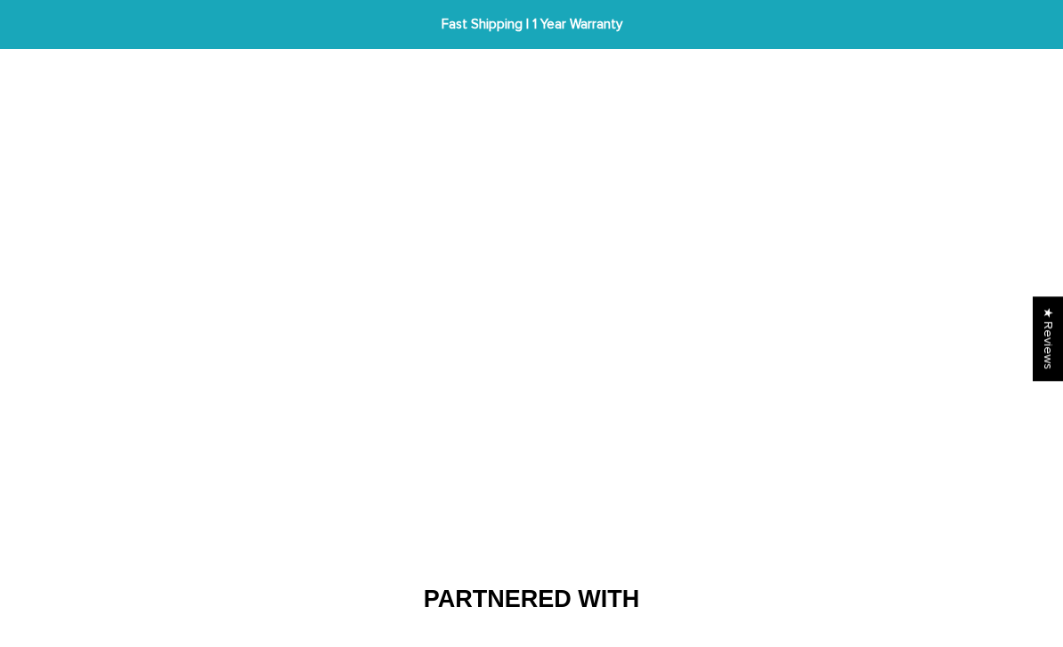
scroll to position [95, 0]
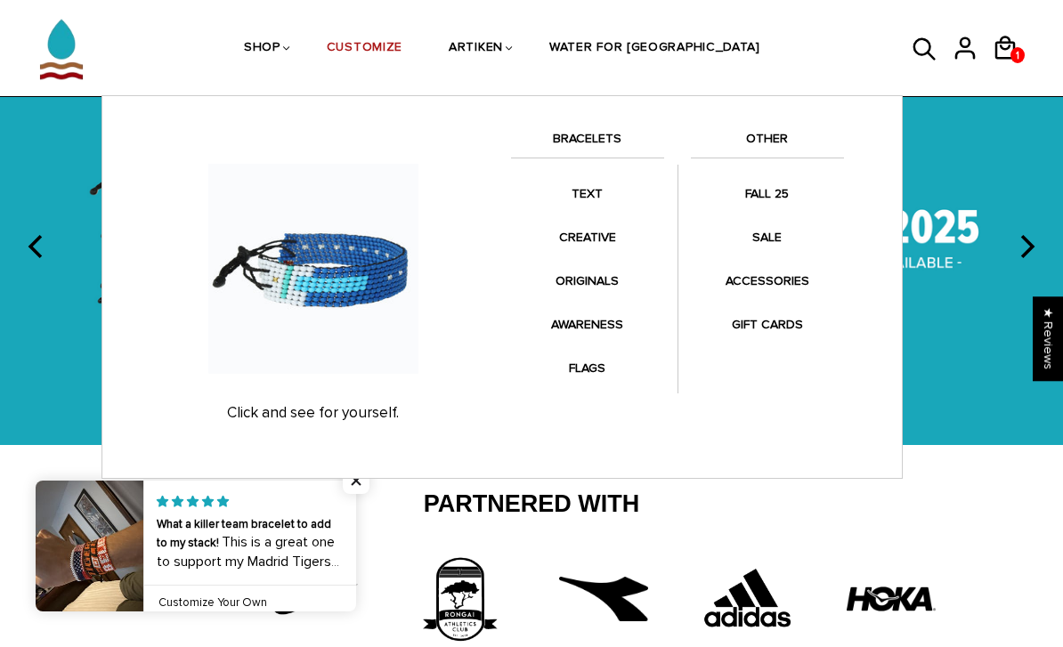
click at [600, 240] on link "CREATIVE" at bounding box center [587, 237] width 153 height 35
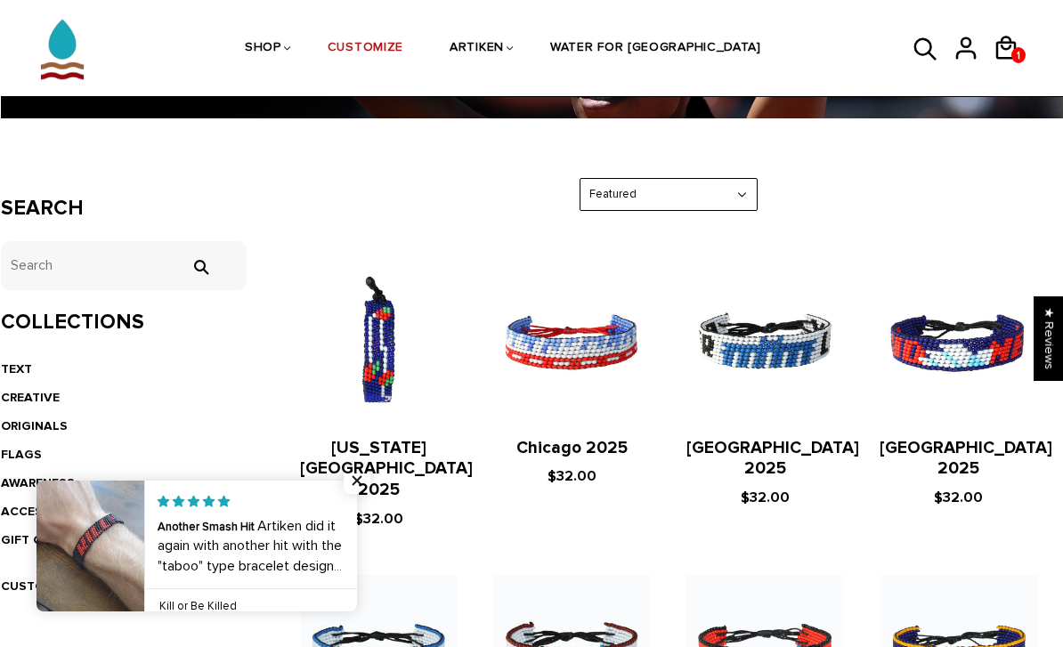
scroll to position [182, 0]
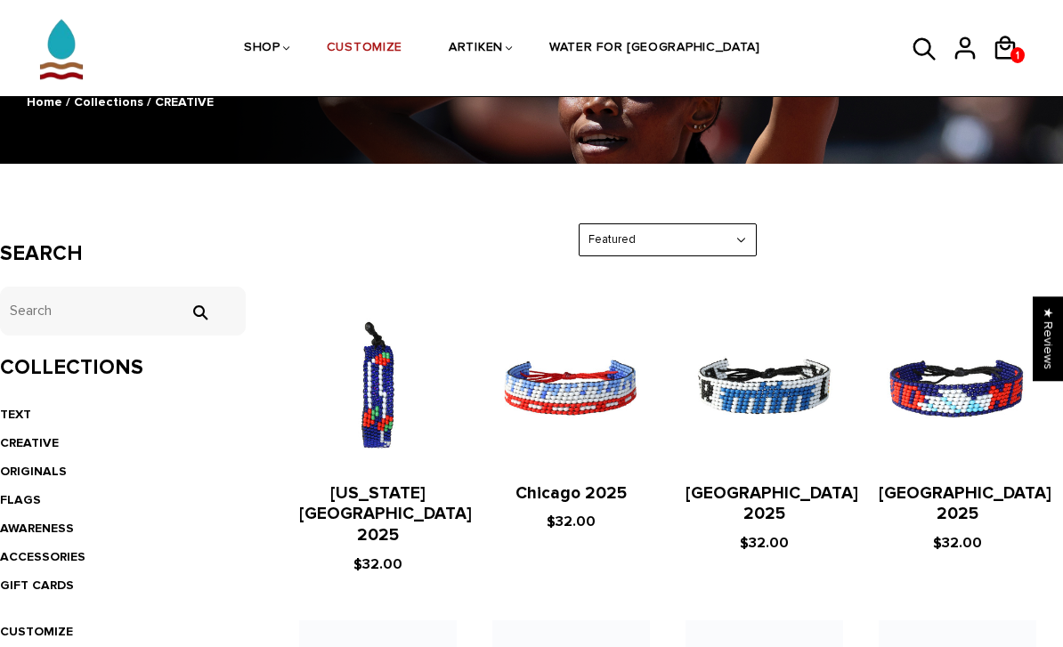
click at [0, 0] on link "Check out" at bounding box center [0, 0] width 0 height 0
